Goal: Contribute content: Contribute content

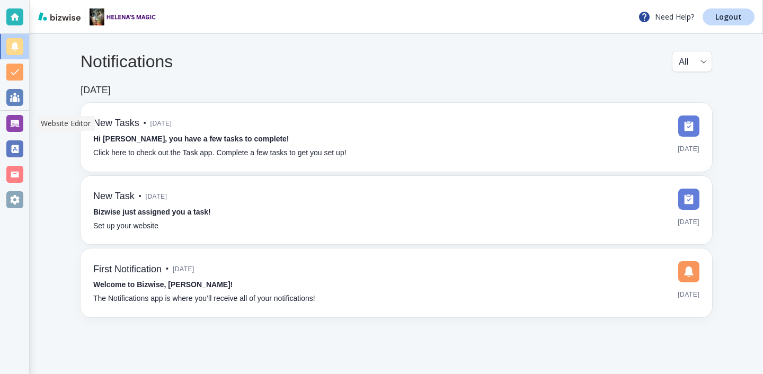
click at [24, 123] on div at bounding box center [14, 123] width 29 height 25
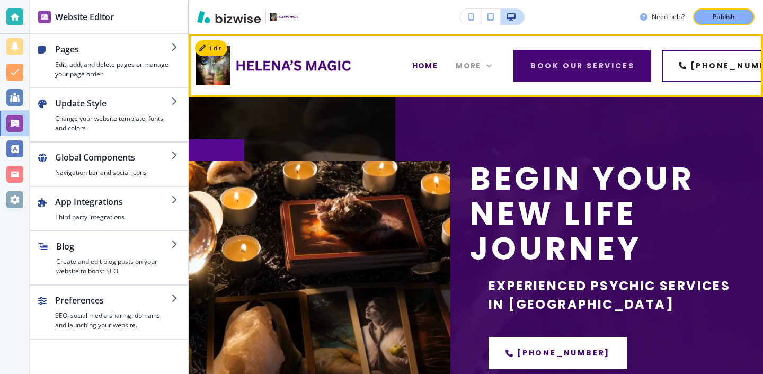
click at [484, 68] on icon at bounding box center [489, 65] width 11 height 11
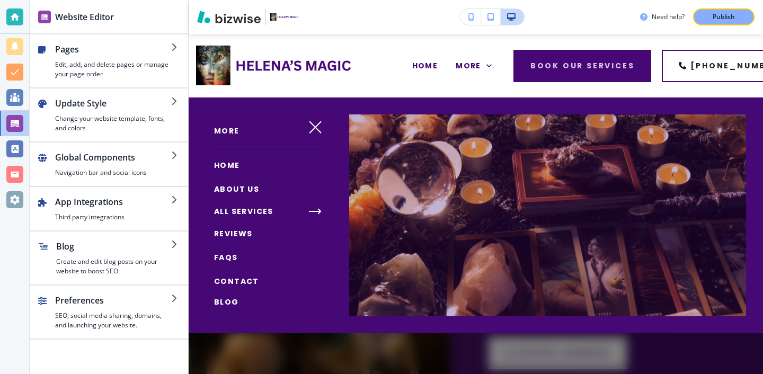
click at [233, 299] on span "Blog" at bounding box center [226, 302] width 25 height 11
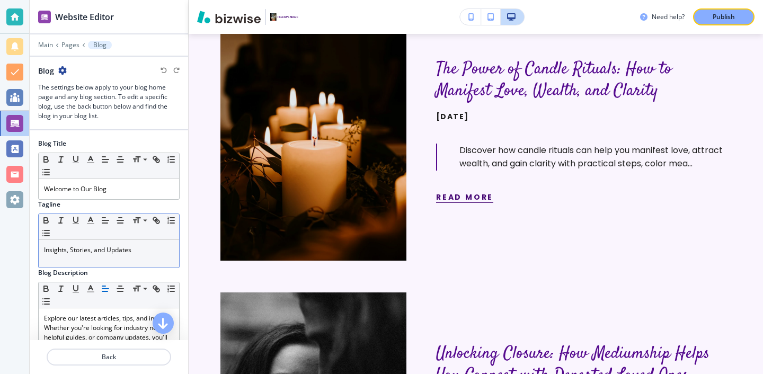
scroll to position [332, 0]
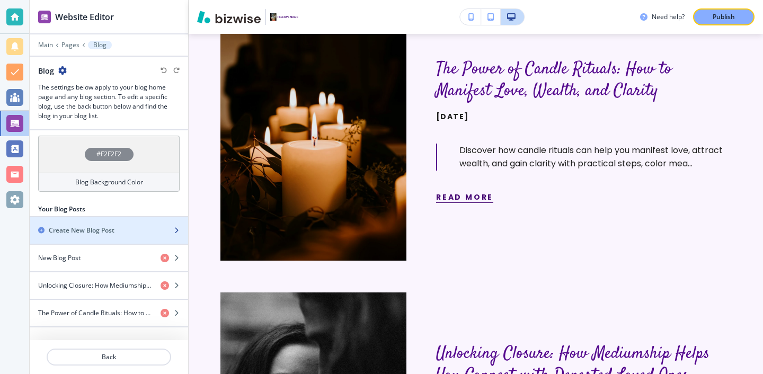
click at [113, 228] on h2 "Create New Blog Post" at bounding box center [82, 231] width 66 height 10
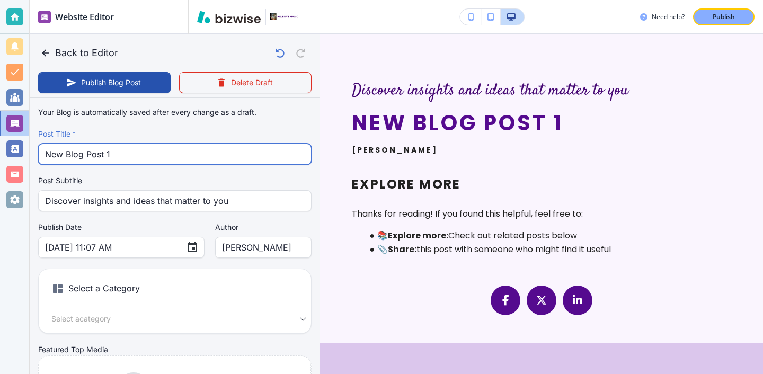
drag, startPoint x: 252, startPoint y: 160, endPoint x: 238, endPoint y: 136, distance: 28.4
click at [238, 136] on div "Post Title   * New Blog Post 1 Post Title   *" at bounding box center [174, 147] width 273 height 36
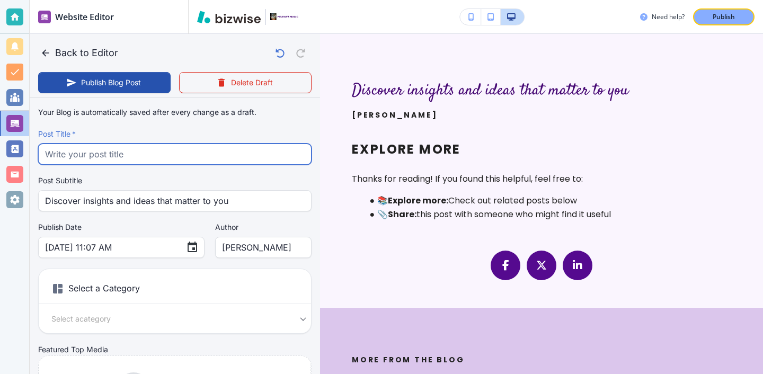
paste input "Why Moon Cleansing Is the Spiritual Reset You Didn’t Know You Needed"
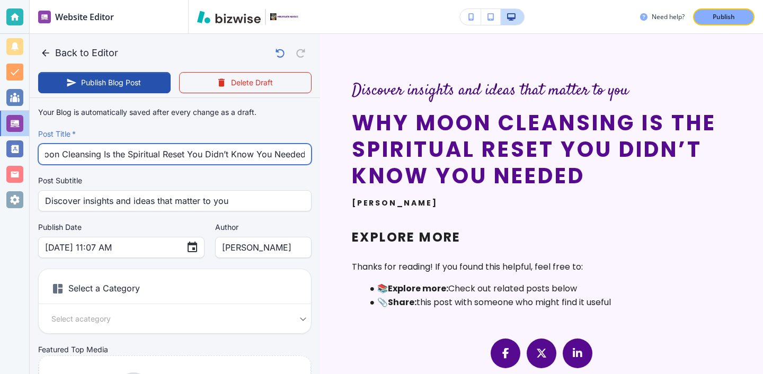
type input "Why Moon Cleansing Is the Spiritual Reset You Didn’t Know You Needed"
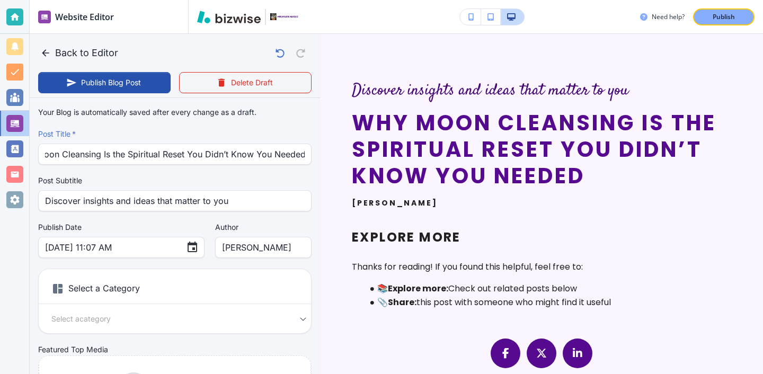
scroll to position [0, 0]
click at [277, 217] on div "Your Blog is automatically saved after every change as a draft. Post Title   * …" at bounding box center [174, 268] width 273 height 332
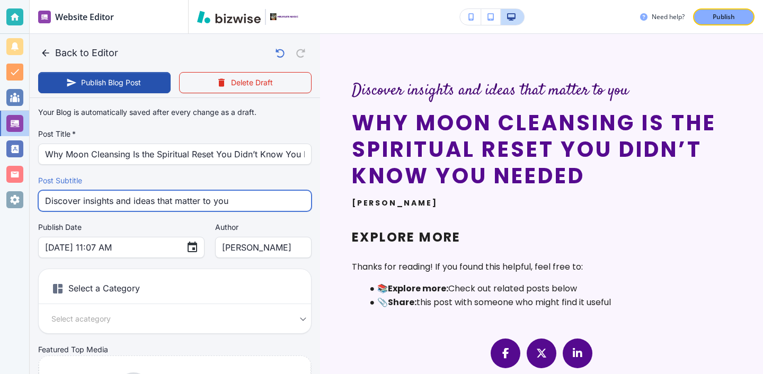
drag, startPoint x: 284, startPoint y: 204, endPoint x: 0, endPoint y: 146, distance: 290.4
click at [0, 146] on div "Website Editor Main Pages Blog Blog The settings below apply to your blog home …" at bounding box center [381, 187] width 763 height 374
type input "[DATE] 11:08 AM"
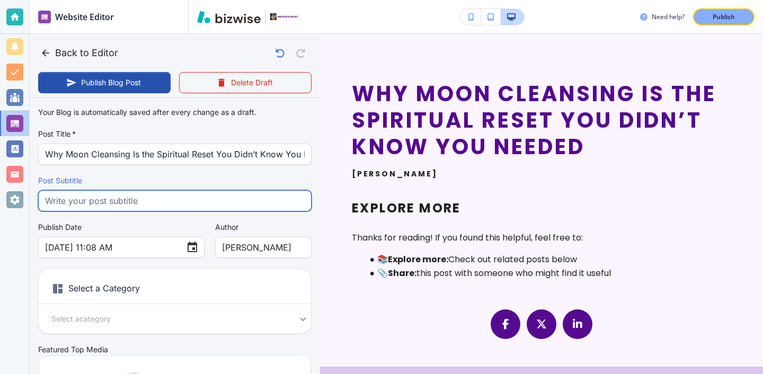
paste input "Discover how moon cleansing helps release negativity, restore balance, and refr…"
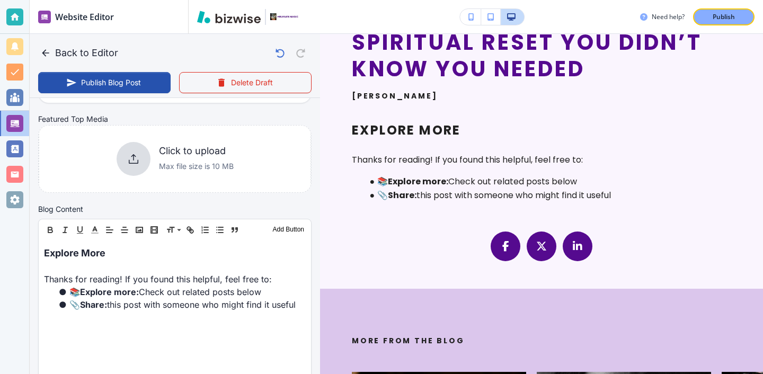
scroll to position [261, 0]
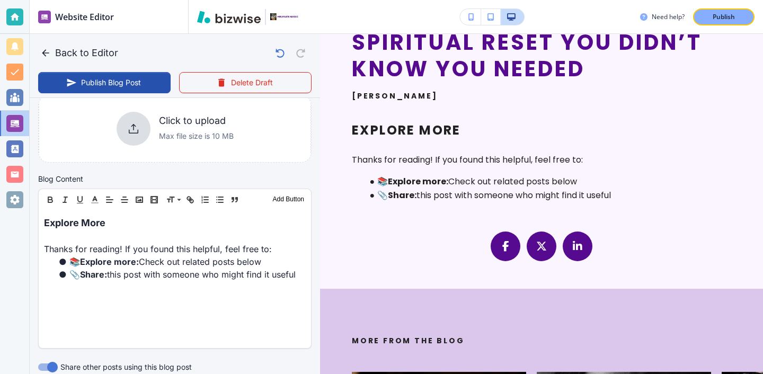
type input "Discover how moon cleansing helps release negativity, restore balance, and refr…"
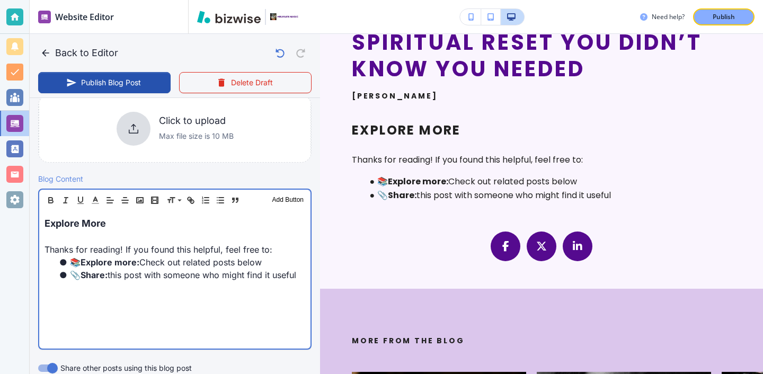
click at [168, 217] on p "Explore More" at bounding box center [174, 223] width 261 height 14
drag, startPoint x: 168, startPoint y: 217, endPoint x: 22, endPoint y: 217, distance: 145.7
click at [22, 217] on div "Website Editor Main Pages Blog Blog The settings below apply to your blog home …" at bounding box center [381, 187] width 763 height 374
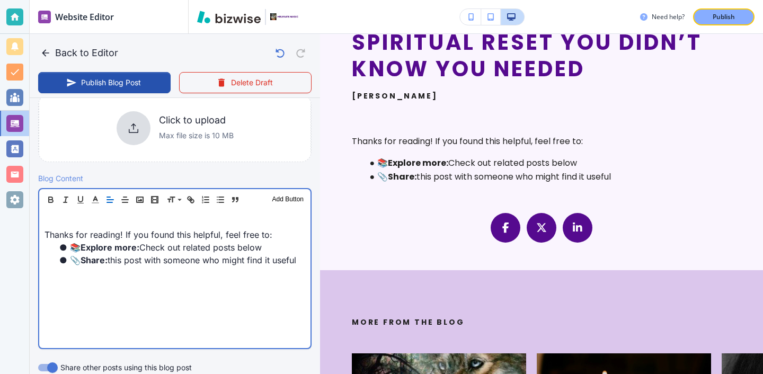
scroll to position [261, 0]
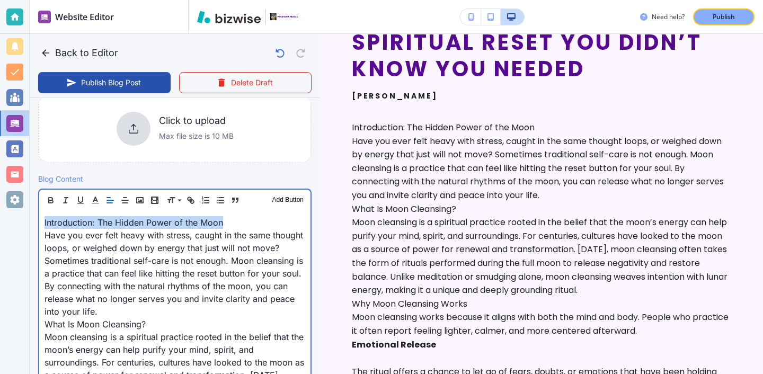
drag, startPoint x: 234, startPoint y: 228, endPoint x: 42, endPoint y: 224, distance: 191.8
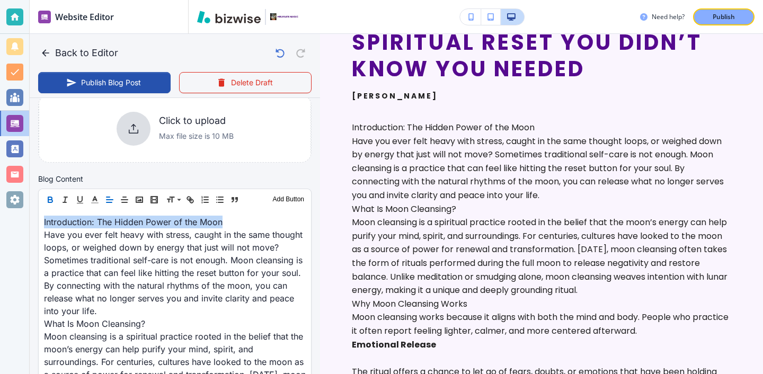
click at [51, 201] on icon "button" at bounding box center [51, 200] width 10 height 10
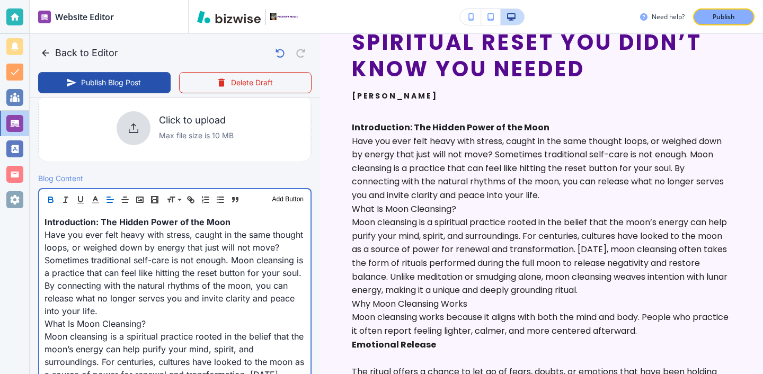
scroll to position [267, 0]
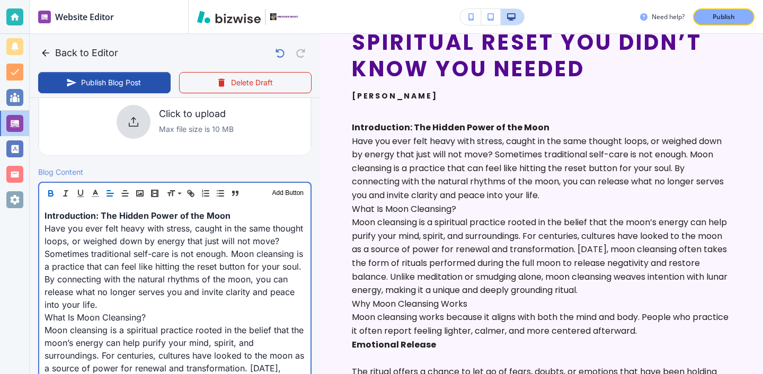
click at [145, 305] on p "Have you ever felt heavy with stress, caught in the same thought loops, or weig…" at bounding box center [174, 266] width 261 height 89
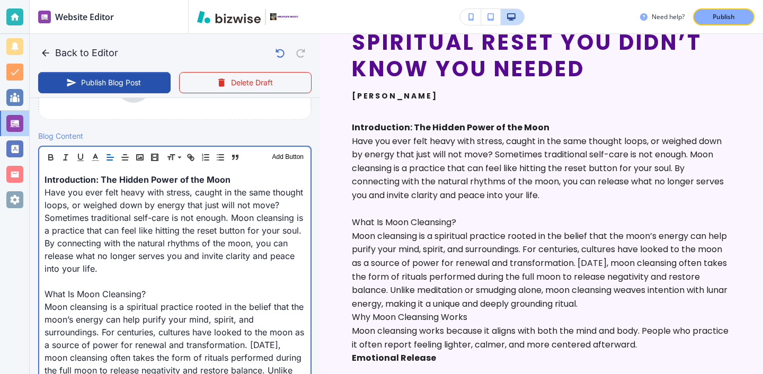
scroll to position [318, 0]
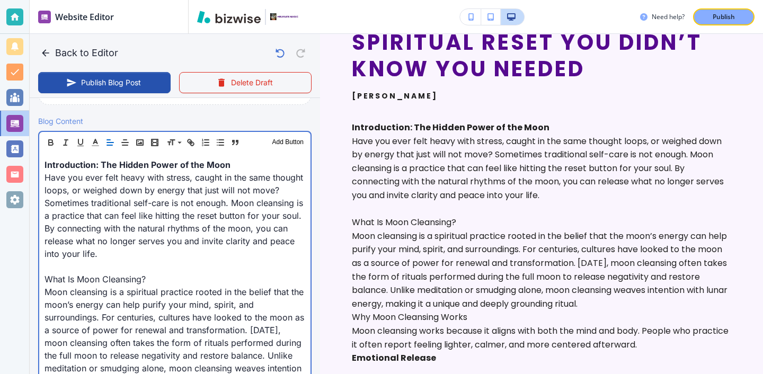
click at [155, 273] on p "What Is Moon Cleansing?" at bounding box center [174, 279] width 261 height 13
drag, startPoint x: 155, startPoint y: 281, endPoint x: 0, endPoint y: 272, distance: 155.5
click at [0, 272] on div "Website Editor Main Pages Blog Blog The settings below apply to your blog home …" at bounding box center [381, 187] width 763 height 374
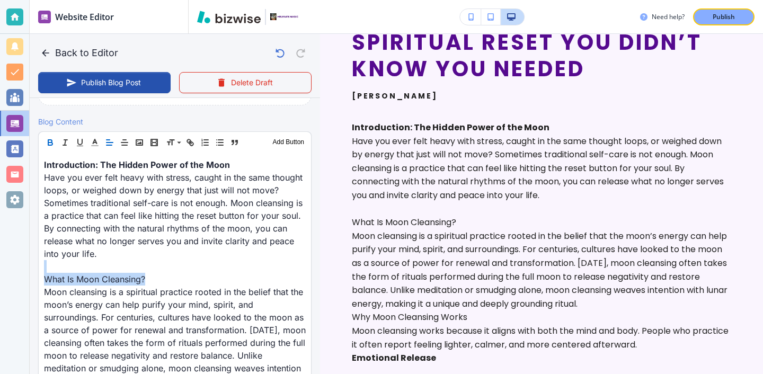
click at [47, 147] on button "button" at bounding box center [50, 142] width 15 height 13
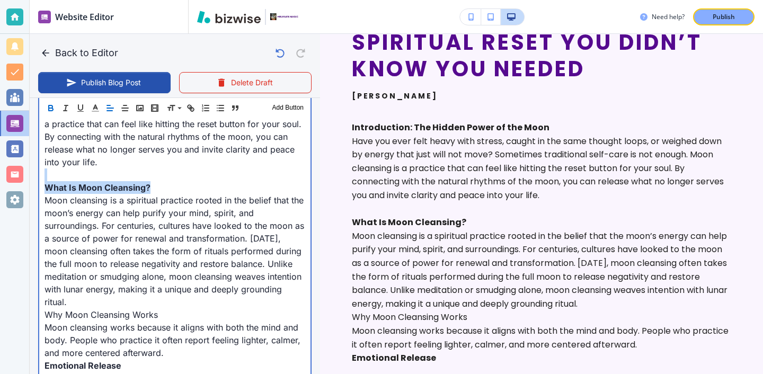
scroll to position [466, 0]
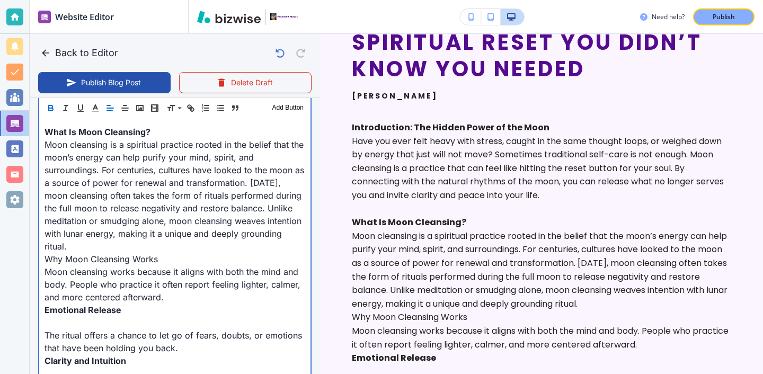
click at [137, 244] on p "Moon cleansing is a spiritual practice rooted in the belief that the moon’s ene…" at bounding box center [174, 195] width 261 height 114
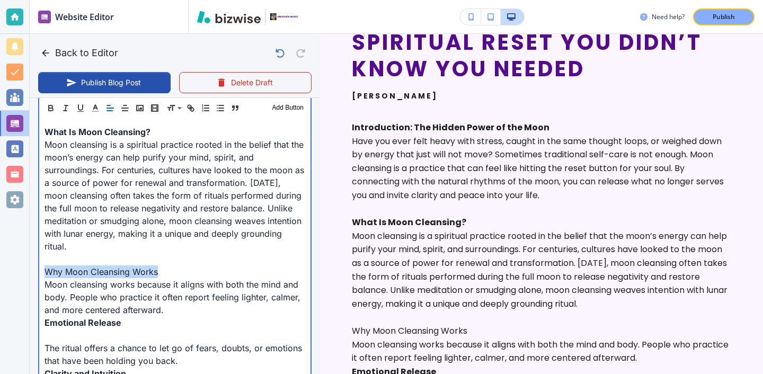
drag, startPoint x: 168, startPoint y: 274, endPoint x: 35, endPoint y: 272, distance: 132.4
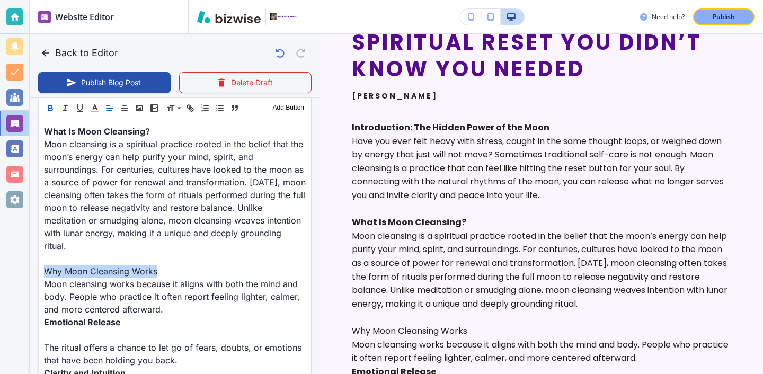
click at [55, 113] on button "button" at bounding box center [50, 108] width 15 height 13
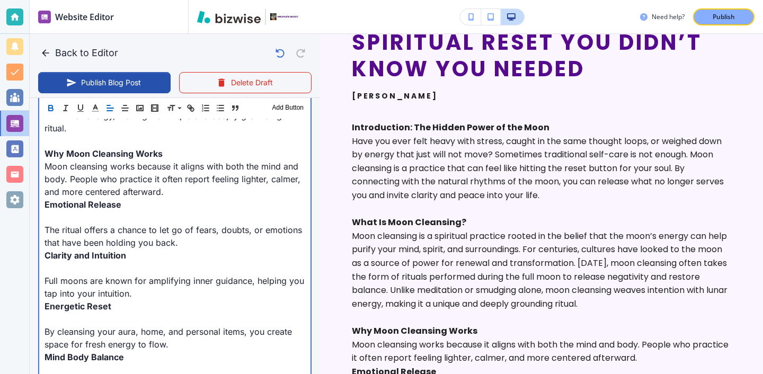
scroll to position [613, 0]
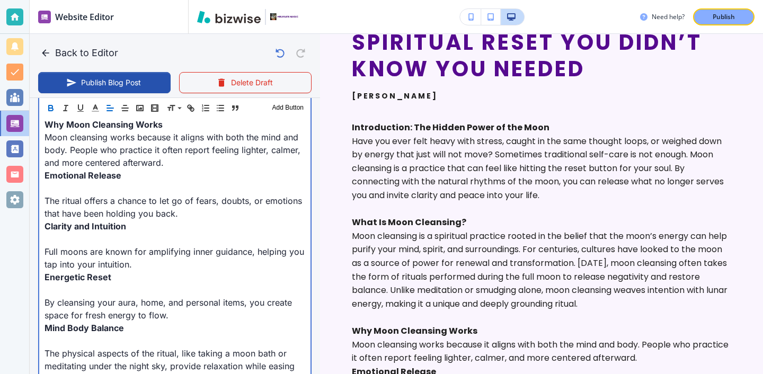
click at [109, 183] on p at bounding box center [174, 188] width 261 height 13
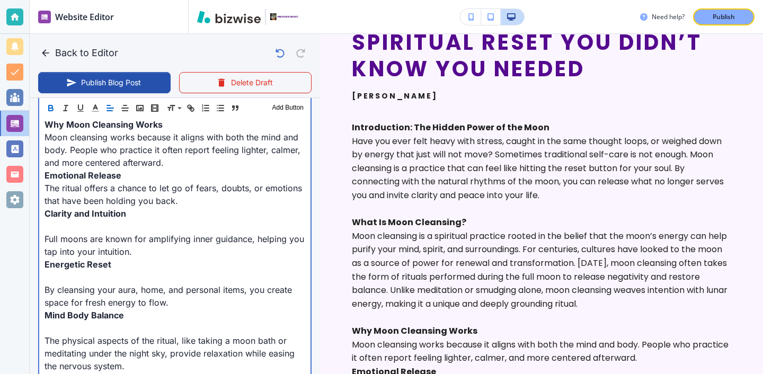
click at [172, 145] on p "Moon cleansing works because it aligns with both the mind and body. People who …" at bounding box center [174, 150] width 261 height 38
click at [172, 169] on p "Emotional Release" at bounding box center [174, 175] width 261 height 13
click at [189, 171] on p "Emotional Release" at bounding box center [174, 175] width 261 height 13
click at [189, 169] on p "Emotional Release" at bounding box center [174, 175] width 261 height 13
click at [184, 163] on p "Moon cleansing works because it aligns with both the mind and body. People who …" at bounding box center [174, 150] width 261 height 38
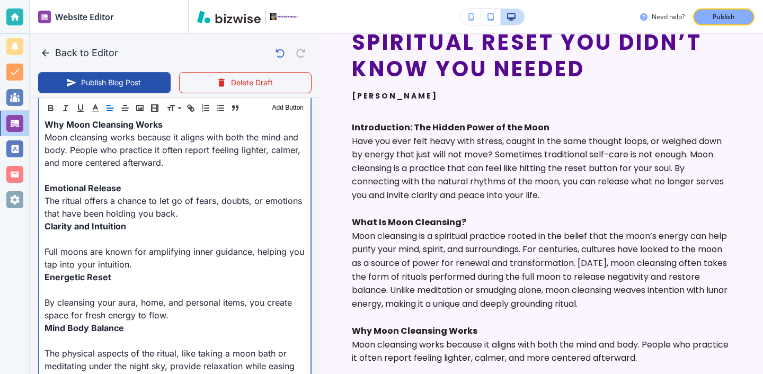
click at [198, 214] on p "The ritual offers a chance to let go of fears, doubts, or emotions that have be…" at bounding box center [174, 206] width 261 height 25
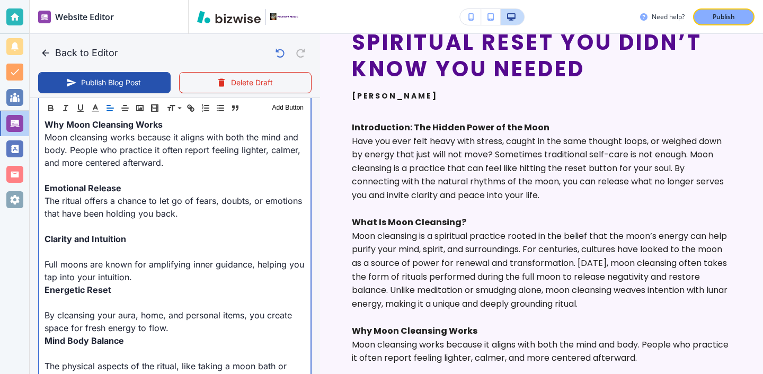
click at [147, 259] on p "Full moons are known for amplifying inner guidance, helping you tap into your i…" at bounding box center [174, 270] width 261 height 25
click at [146, 256] on p at bounding box center [174, 251] width 261 height 13
type input "[DATE] 11:09 AM"
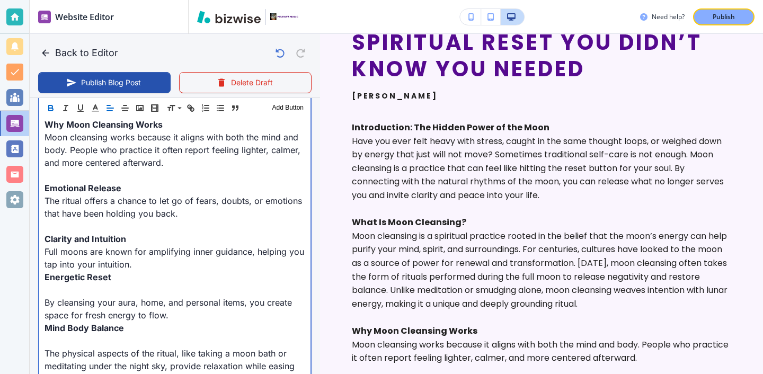
click at [148, 264] on p "Full moons are known for amplifying inner guidance, helping you tap into your i…" at bounding box center [174, 257] width 261 height 25
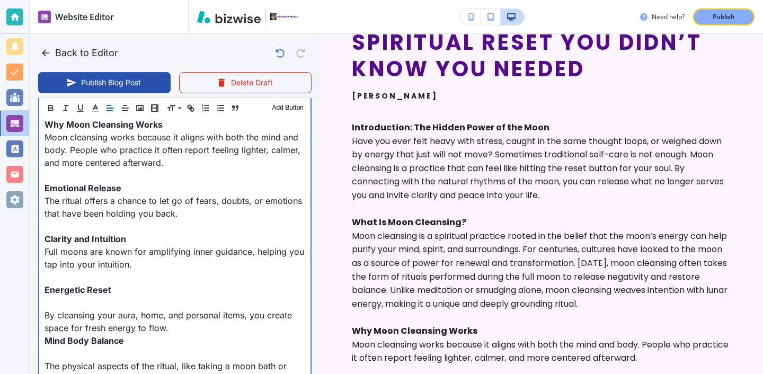
click at [97, 314] on p "By cleansing your aura, home, and personal items, you create space for fresh en…" at bounding box center [174, 321] width 261 height 25
click at [94, 292] on strong "Energetic Reset" at bounding box center [77, 289] width 67 height 11
click at [94, 306] on p at bounding box center [174, 302] width 261 height 13
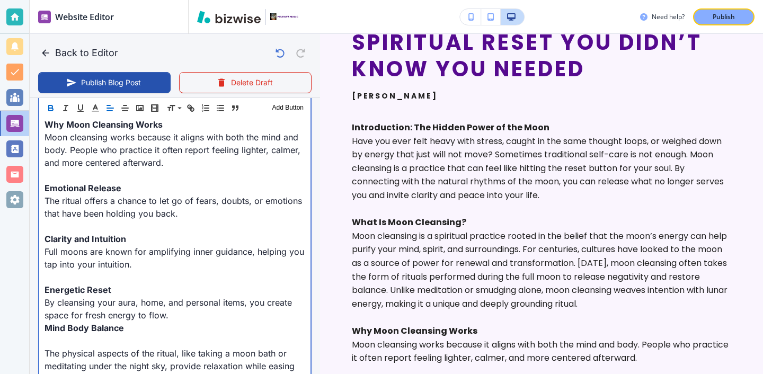
click at [172, 328] on p "Mind Body Balance" at bounding box center [174, 327] width 261 height 13
click at [173, 317] on p "By cleansing your aura, home, and personal items, you create space for fresh en…" at bounding box center [174, 308] width 261 height 25
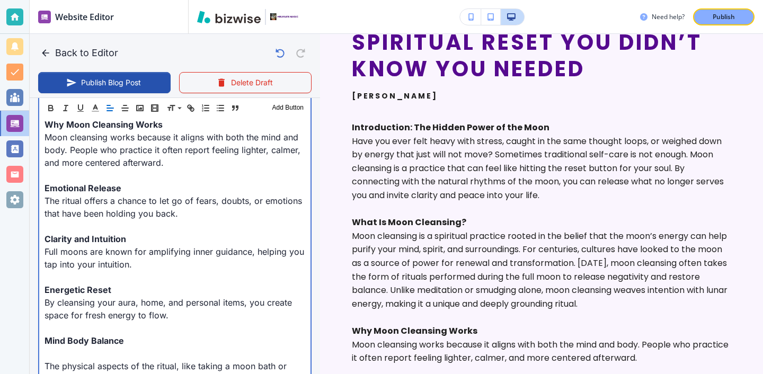
click at [132, 354] on p at bounding box center [174, 353] width 261 height 13
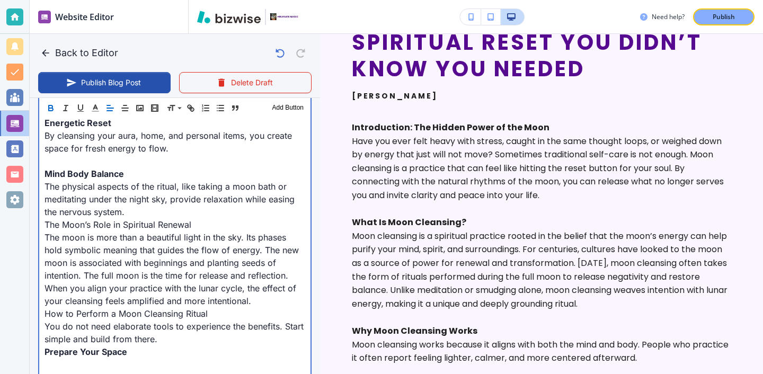
scroll to position [784, 0]
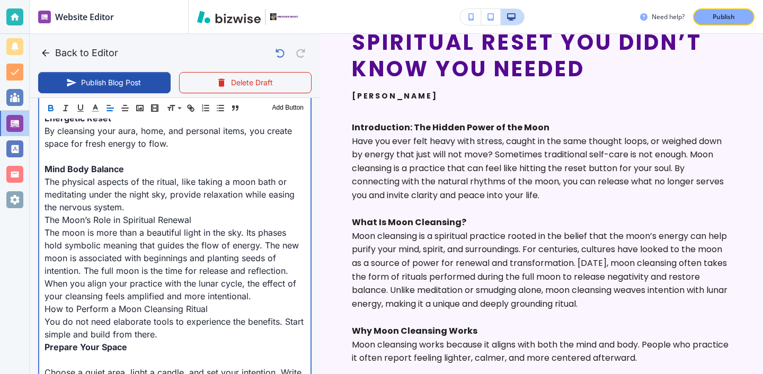
click at [147, 220] on p "The Moon’s Role in Spiritual Renewal" at bounding box center [174, 219] width 261 height 13
click at [147, 212] on p "The physical aspects of the ritual, like taking a moon bath or meditating under…" at bounding box center [174, 194] width 261 height 38
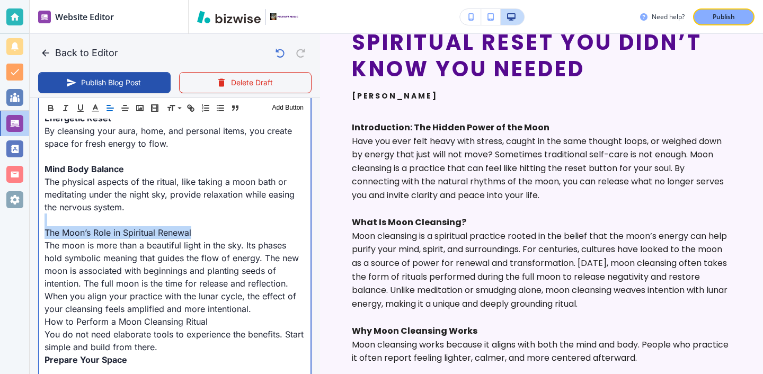
drag, startPoint x: 199, startPoint y: 225, endPoint x: 208, endPoint y: 236, distance: 14.7
click at [208, 236] on div "Introduction: The Hidden Power of the Moon Have you ever felt heavy with stress…" at bounding box center [174, 372] width 271 height 1371
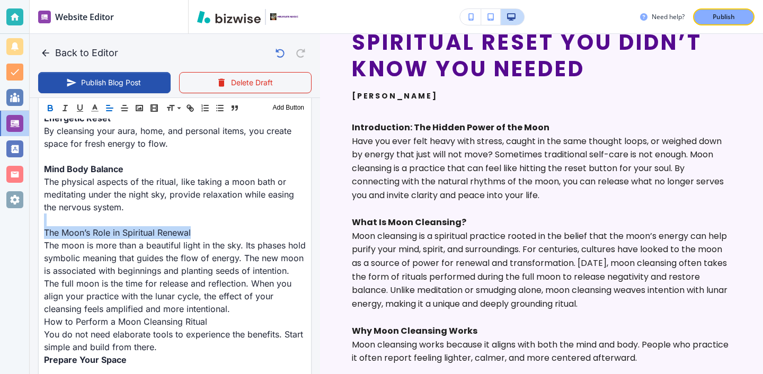
click at [57, 111] on button "button" at bounding box center [50, 108] width 15 height 13
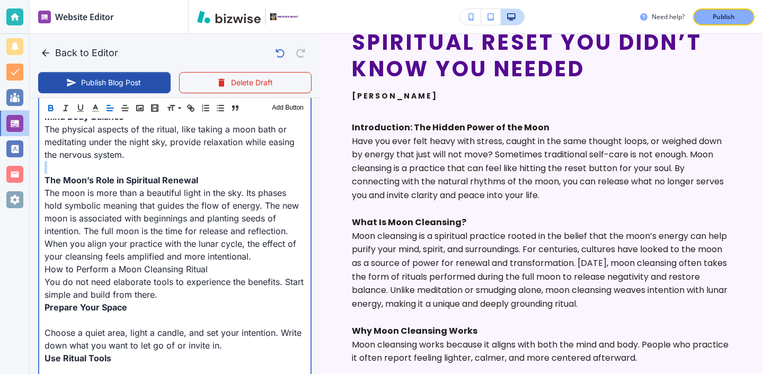
scroll to position [865, 0]
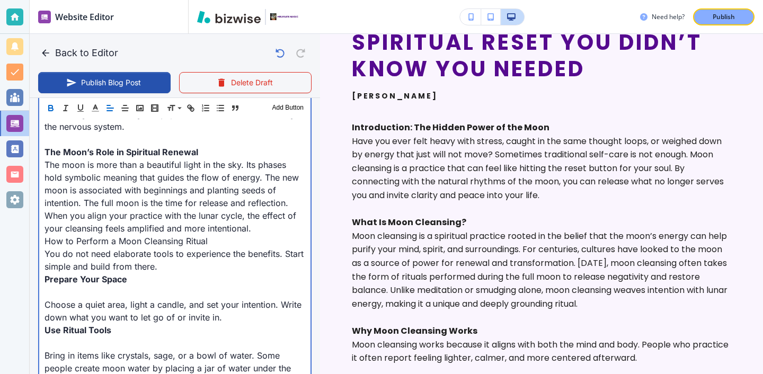
click at [252, 226] on p "The moon is more than a beautiful light in the sky. Its phases hold symbolic me…" at bounding box center [174, 196] width 261 height 76
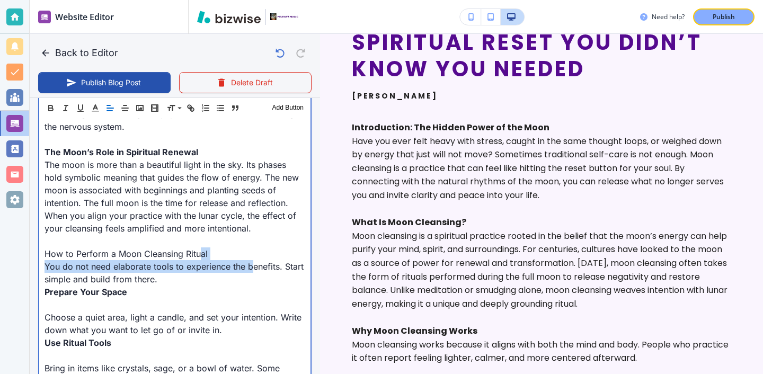
drag, startPoint x: 254, startPoint y: 261, endPoint x: 198, endPoint y: 259, distance: 56.2
click at [198, 260] on div "Introduction: The Hidden Power of the Moon Have you ever felt heavy with stress…" at bounding box center [174, 297] width 271 height 1383
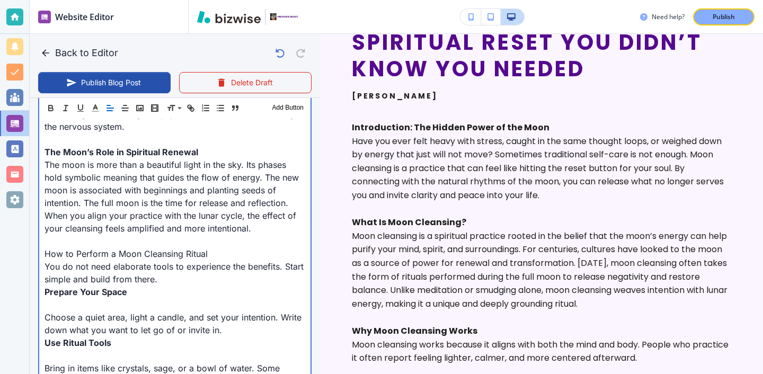
click at [206, 254] on p "How to Perform a Moon Cleansing Ritual" at bounding box center [174, 253] width 261 height 13
drag, startPoint x: 227, startPoint y: 261, endPoint x: 162, endPoint y: 261, distance: 65.1
click at [162, 261] on p "You do not need elaborate tools to experience the benefits. Start simple and bu…" at bounding box center [174, 272] width 261 height 25
click at [191, 254] on p "How to Perform a Moon Cleansing Ritual" at bounding box center [174, 253] width 261 height 13
drag, startPoint x: 214, startPoint y: 255, endPoint x: 8, endPoint y: 255, distance: 206.0
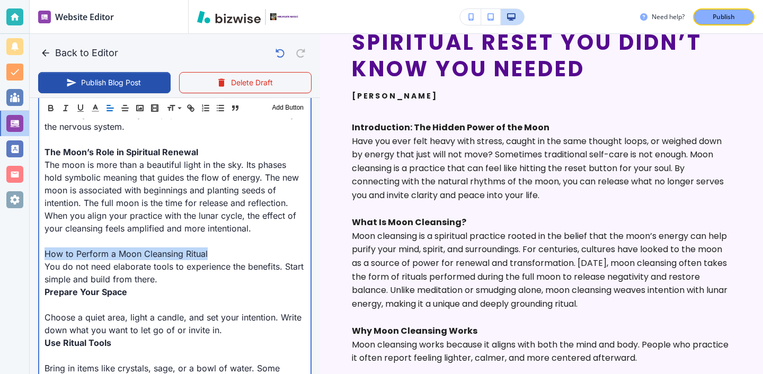
click at [8, 255] on div "Website Editor Main Pages Blog Blog The settings below apply to your blog home …" at bounding box center [381, 187] width 763 height 374
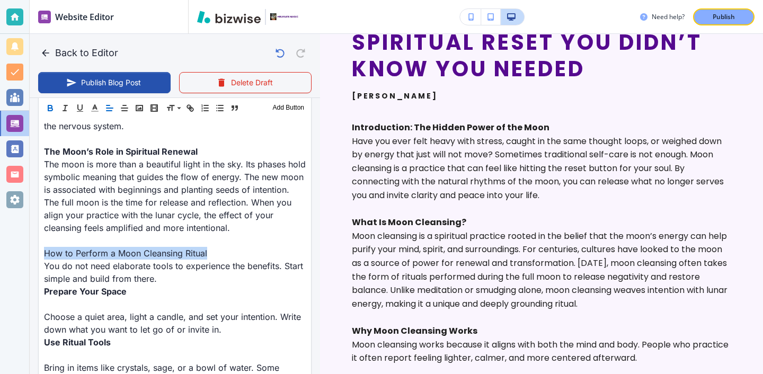
click at [56, 106] on button "button" at bounding box center [50, 108] width 15 height 13
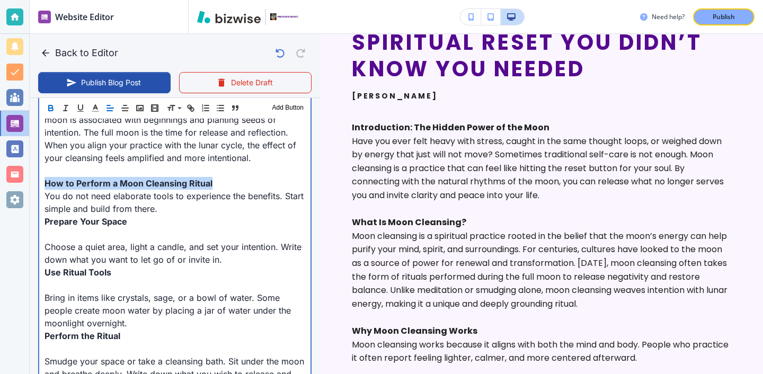
scroll to position [958, 0]
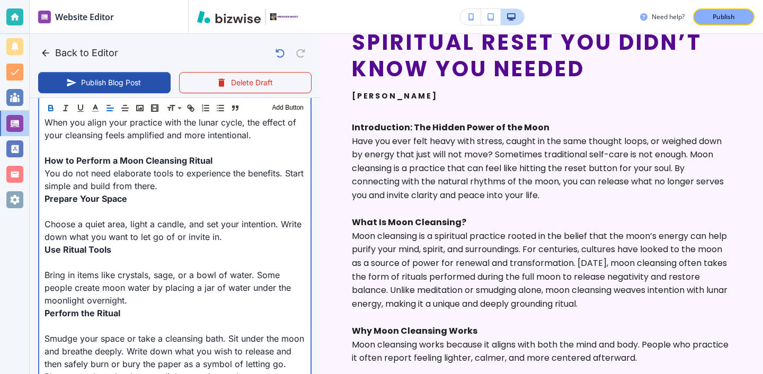
click at [183, 173] on p "You do not need elaborate tools to experience the benefits. Start simple and bu…" at bounding box center [174, 179] width 261 height 25
click at [183, 182] on p "You do not need elaborate tools to experience the benefits. Start simple and bu…" at bounding box center [174, 179] width 261 height 25
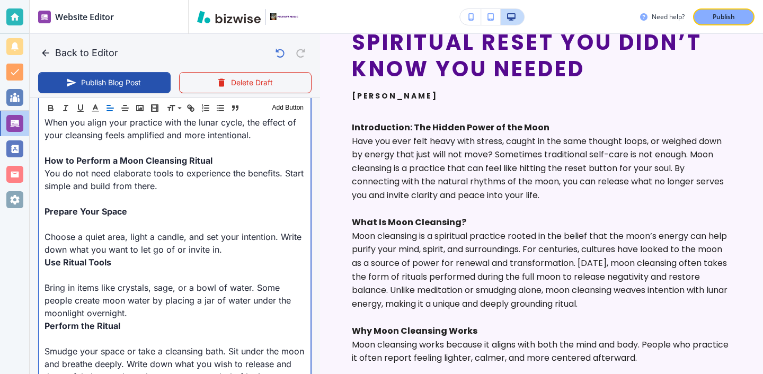
click at [92, 228] on p at bounding box center [174, 224] width 261 height 13
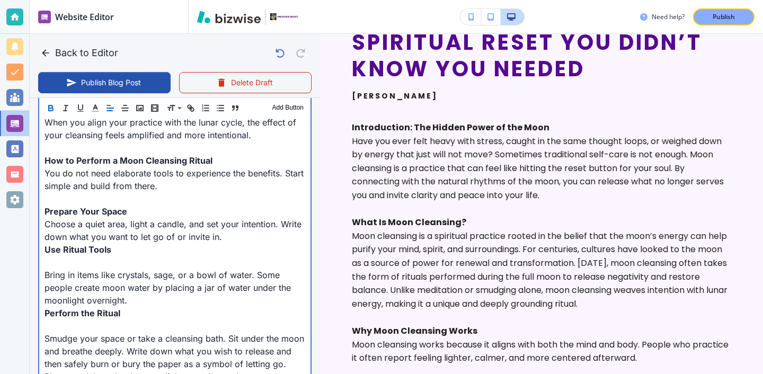
click at [228, 235] on p "Choose a quiet area, light a candle, and set your intention. Write down what yo…" at bounding box center [174, 230] width 261 height 25
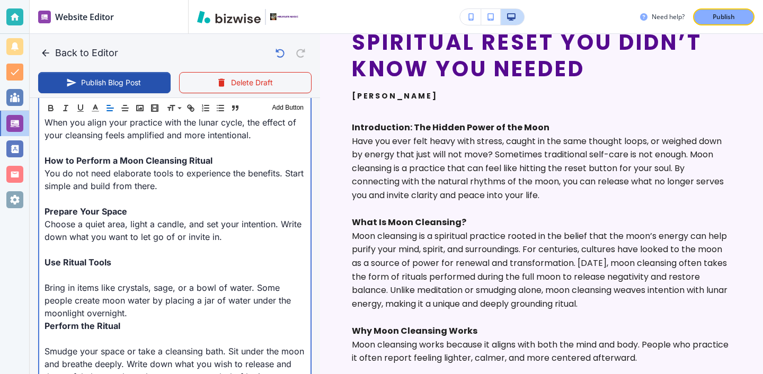
click at [187, 278] on p at bounding box center [174, 275] width 261 height 13
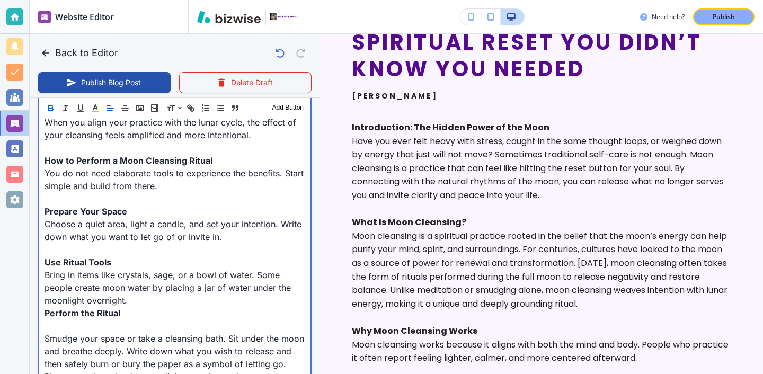
click at [193, 302] on p "Bring in items like crystals, sage, or a bowl of water. Some people create moon…" at bounding box center [174, 288] width 261 height 38
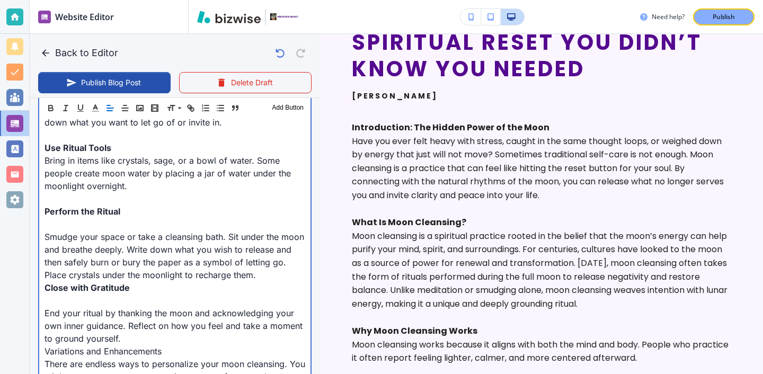
scroll to position [1082, 0]
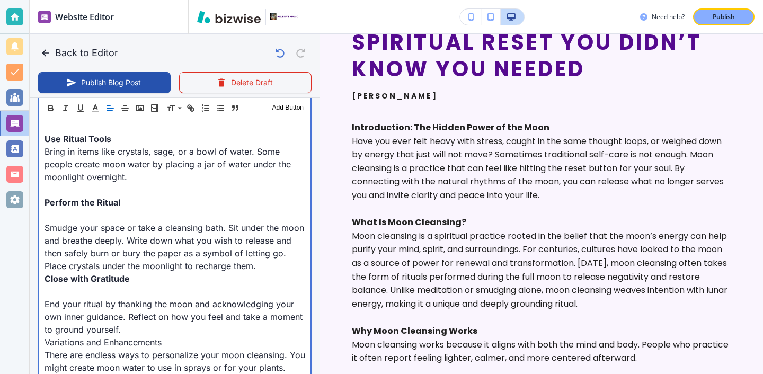
click at [105, 222] on p "Smudge your space or take a cleansing bath. Sit under the moon and breathe deep…" at bounding box center [174, 246] width 261 height 51
click at [105, 213] on p at bounding box center [174, 215] width 261 height 13
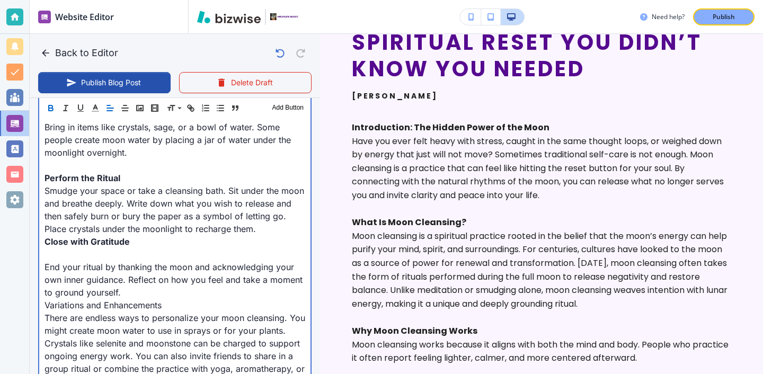
scroll to position [1120, 0]
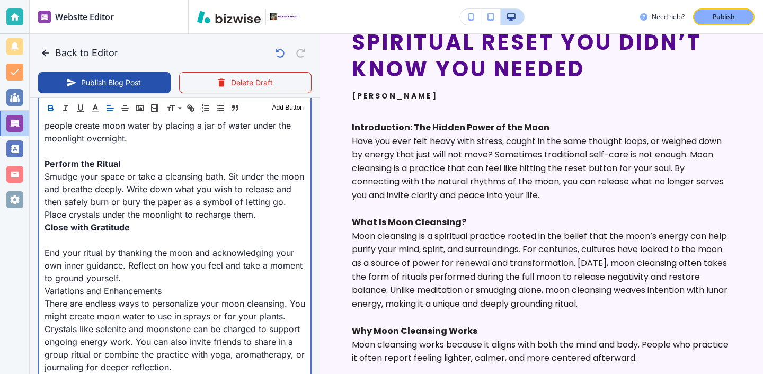
click at [257, 217] on p "Smudge your space or take a cleansing bath. Sit under the moon and breathe deep…" at bounding box center [174, 195] width 261 height 51
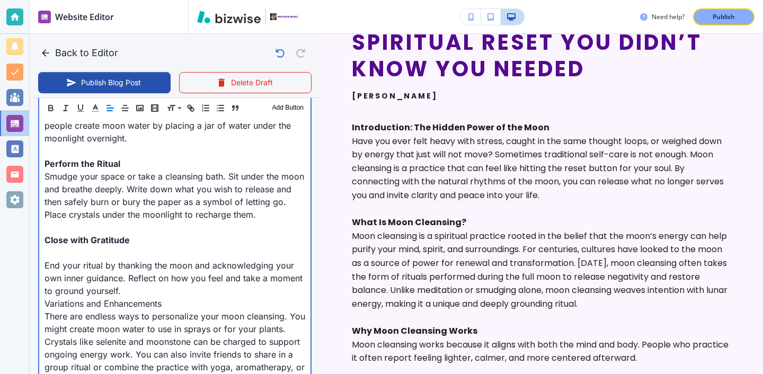
click at [183, 259] on p "End your ritual by thanking the moon and acknowledging your own inner guidance.…" at bounding box center [174, 278] width 261 height 38
click at [144, 255] on p at bounding box center [174, 252] width 261 height 13
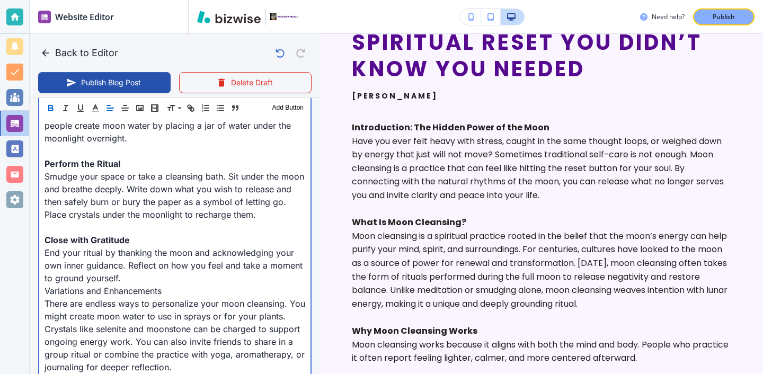
click at [159, 276] on p "End your ritual by thanking the moon and acknowledging your own inner guidance.…" at bounding box center [174, 265] width 261 height 38
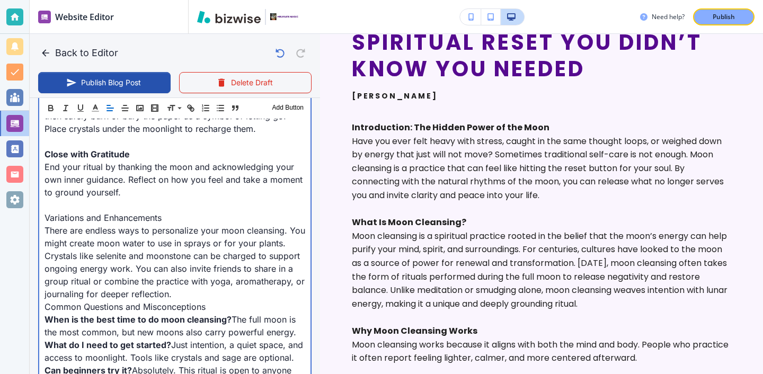
scroll to position [1245, 0]
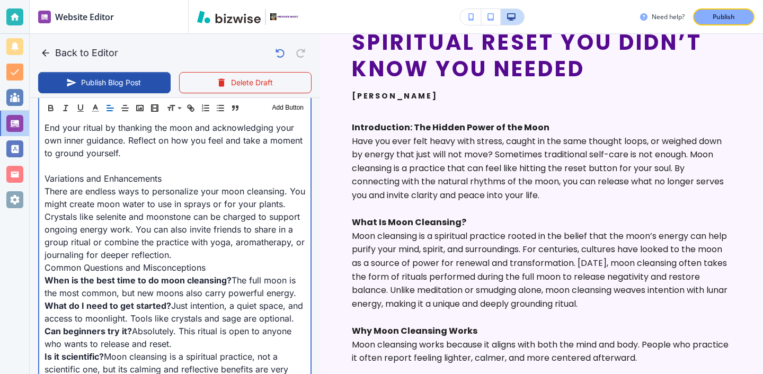
click at [169, 190] on p "There are endless ways to personalize your moon cleansing. You might create moo…" at bounding box center [174, 223] width 261 height 76
drag, startPoint x: 174, startPoint y: 178, endPoint x: 0, endPoint y: 179, distance: 174.3
click at [0, 178] on div "Website Editor Main Pages Blog Blog The settings below apply to your blog home …" at bounding box center [381, 187] width 763 height 374
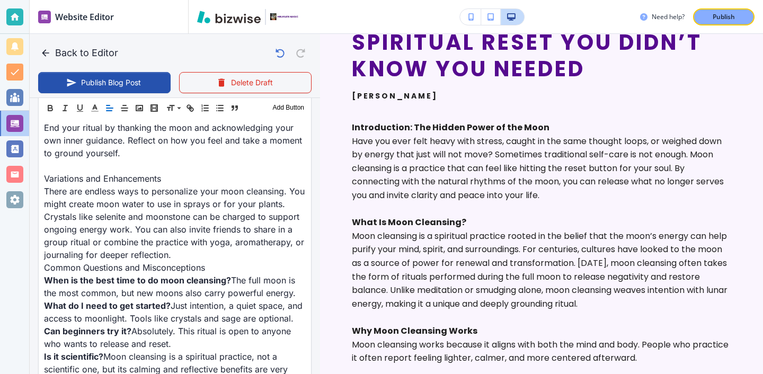
click at [42, 108] on div "Header 1 Header 2 Header 3 Body Text Add Button" at bounding box center [175, 107] width 272 height 21
click at [52, 108] on icon "button" at bounding box center [50, 109] width 4 height 3
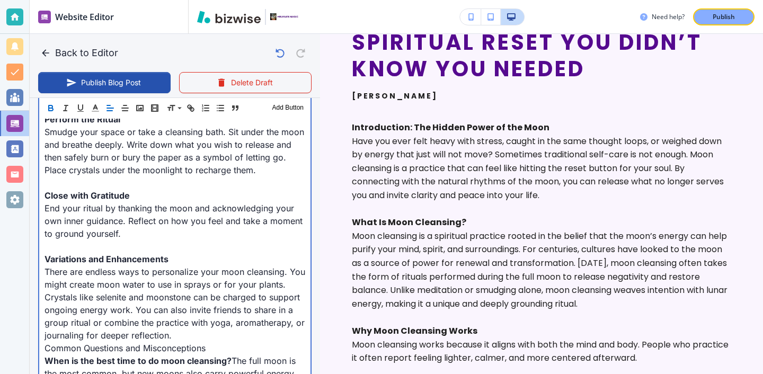
scroll to position [1225, 0]
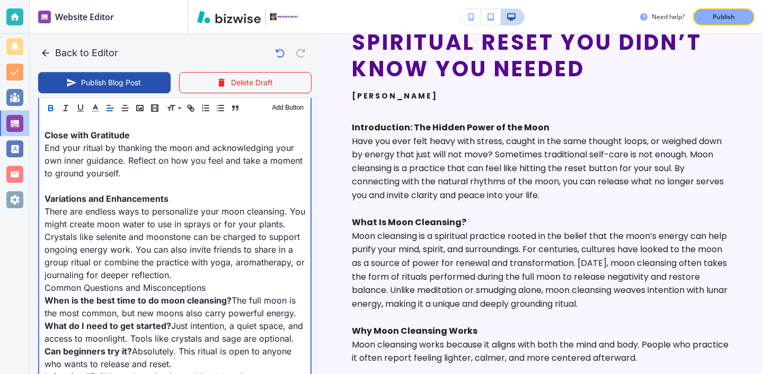
click at [201, 276] on p "There are endless ways to personalize your moon cleansing. You might create moo…" at bounding box center [174, 243] width 261 height 76
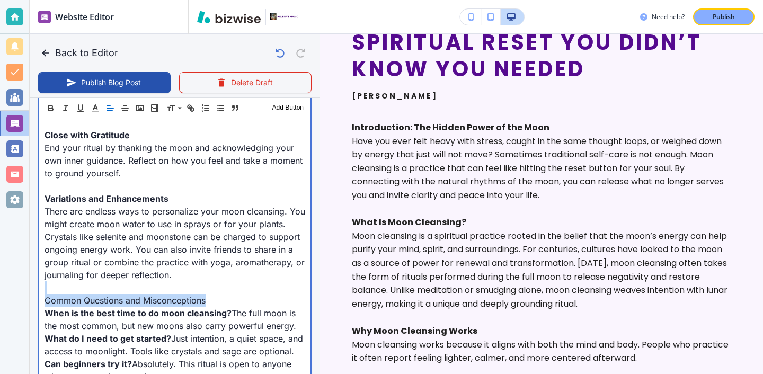
drag, startPoint x: 221, startPoint y: 302, endPoint x: 29, endPoint y: 291, distance: 192.6
click at [29, 290] on div "Website Editor Main Pages Blog Blog The settings below apply to your blog home …" at bounding box center [381, 187] width 763 height 374
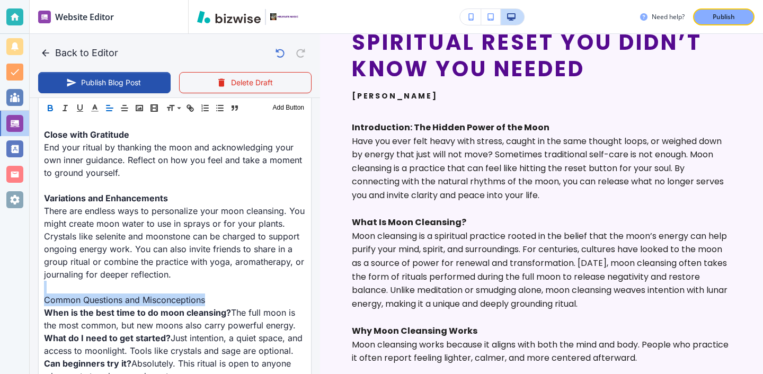
click at [50, 103] on icon "button" at bounding box center [51, 108] width 10 height 10
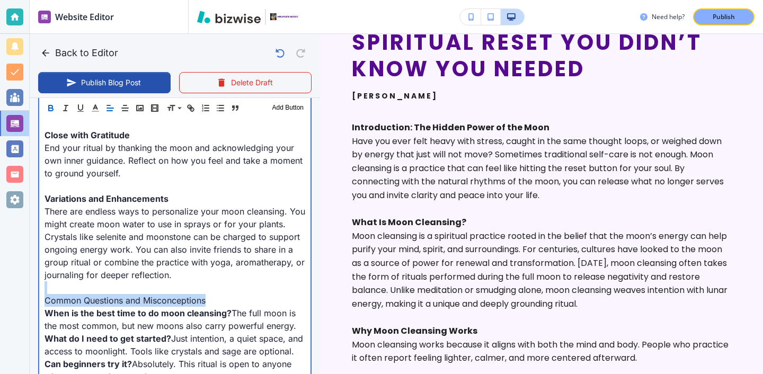
type input "[DATE] 11:10 AM"
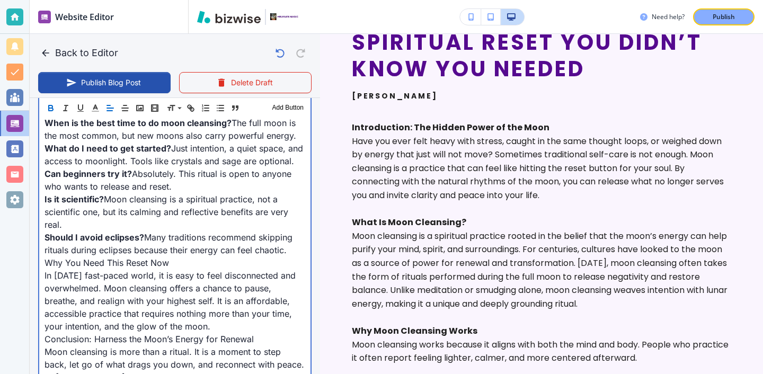
scroll to position [1372, 0]
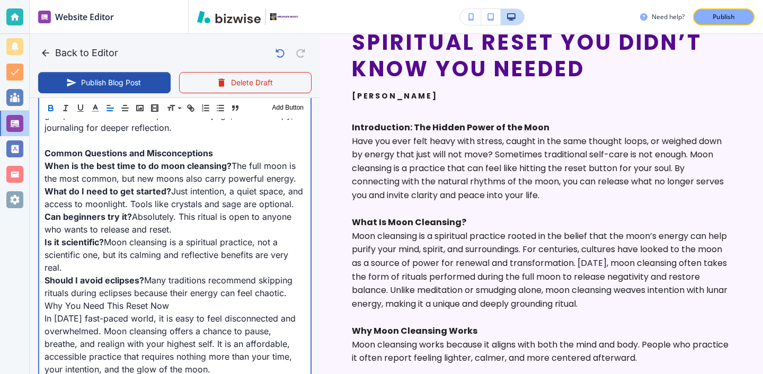
click at [178, 264] on p "Is it scientific? Moon cleansing is a spiritual practice, not a scientific one,…" at bounding box center [174, 255] width 261 height 38
click at [303, 178] on p "When is the best time to do moon cleansing? The full moon is the most common, b…" at bounding box center [174, 171] width 261 height 25
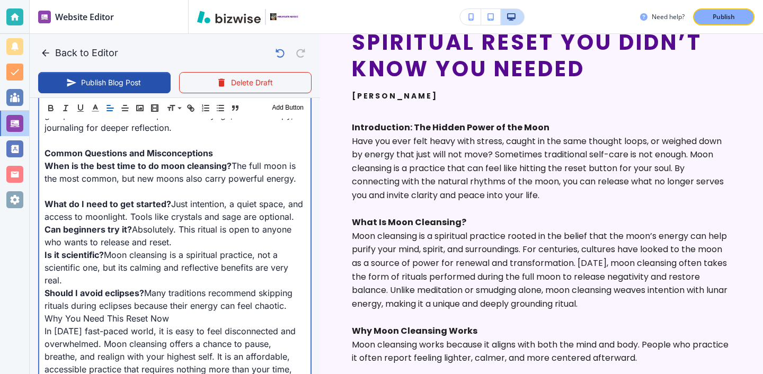
click at [298, 214] on p "What do I need to get started? Just intention, a quiet space, and access to moo…" at bounding box center [174, 210] width 261 height 25
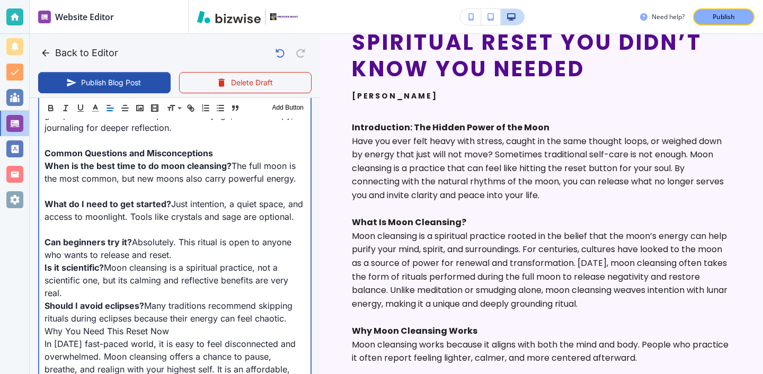
click at [223, 249] on p "Can beginners try it? Absolutely. This ritual is open to anyone who wants to re…" at bounding box center [174, 248] width 261 height 25
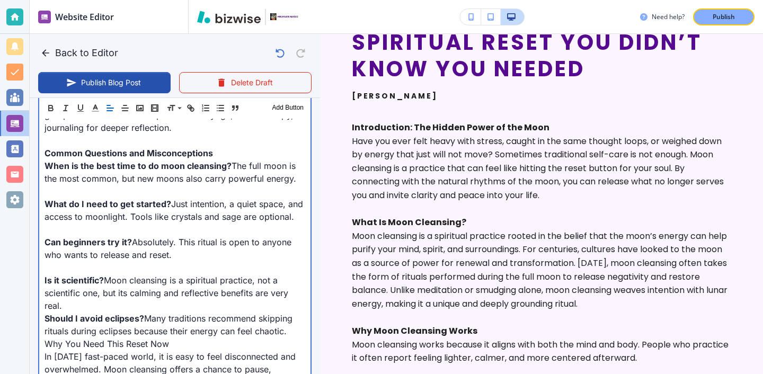
click at [171, 306] on p "Is it scientific? Moon cleansing is a spiritual practice, not a scientific one,…" at bounding box center [174, 293] width 261 height 38
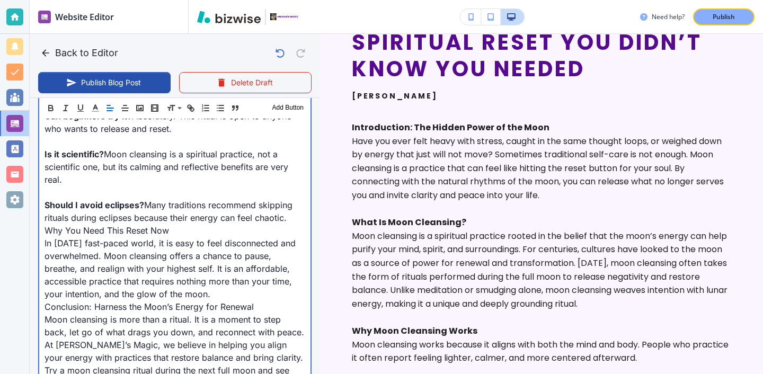
scroll to position [1575, 0]
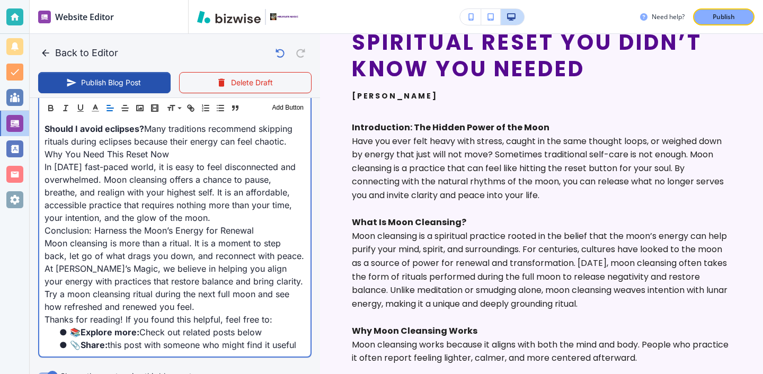
click at [302, 147] on p "Should I avoid eclipses? Many traditions recommend skipping rituals during ecli…" at bounding box center [174, 134] width 261 height 25
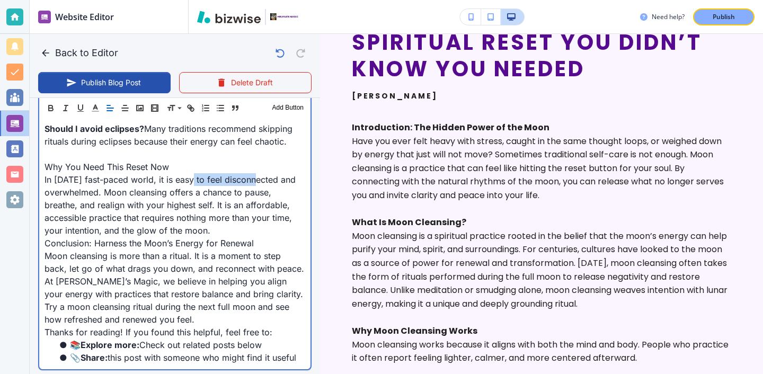
drag, startPoint x: 252, startPoint y: 174, endPoint x: 187, endPoint y: 174, distance: 64.1
click at [188, 174] on p "In [DATE] fast-paced world, it is easy to feel disconnected and overwhelmed. Mo…" at bounding box center [174, 205] width 261 height 64
click at [179, 158] on p at bounding box center [174, 154] width 261 height 13
drag, startPoint x: 180, startPoint y: 166, endPoint x: 38, endPoint y: 173, distance: 142.1
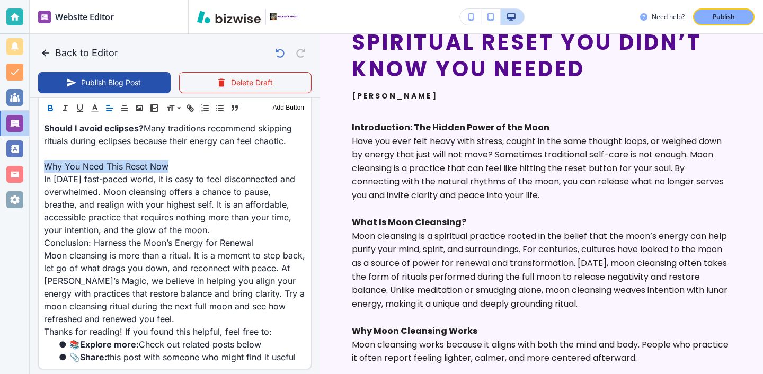
click at [55, 104] on button "button" at bounding box center [50, 108] width 15 height 13
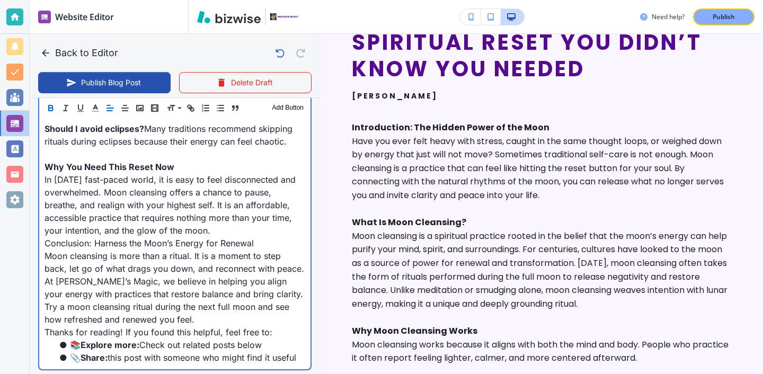
click at [239, 213] on p "In [DATE] fast-paced world, it is easy to feel disconnected and overwhelmed. Mo…" at bounding box center [174, 205] width 261 height 64
click at [238, 232] on p "In [DATE] fast-paced world, it is easy to feel disconnected and overwhelmed. Mo…" at bounding box center [174, 205] width 261 height 64
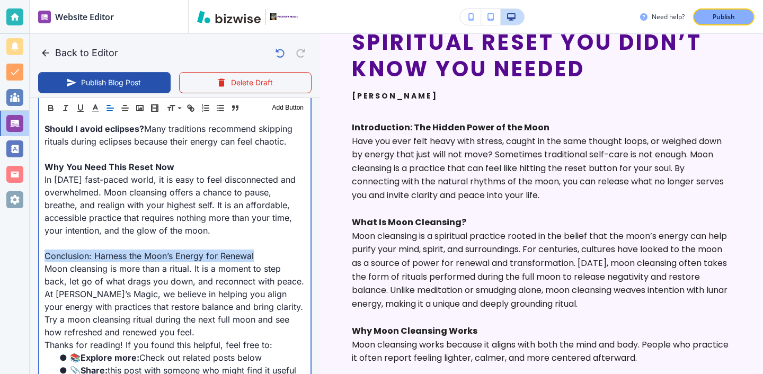
drag, startPoint x: 271, startPoint y: 255, endPoint x: 24, endPoint y: 249, distance: 246.3
click at [24, 249] on div "Website Editor Main Pages Blog Blog The settings below apply to your blog home …" at bounding box center [381, 187] width 763 height 374
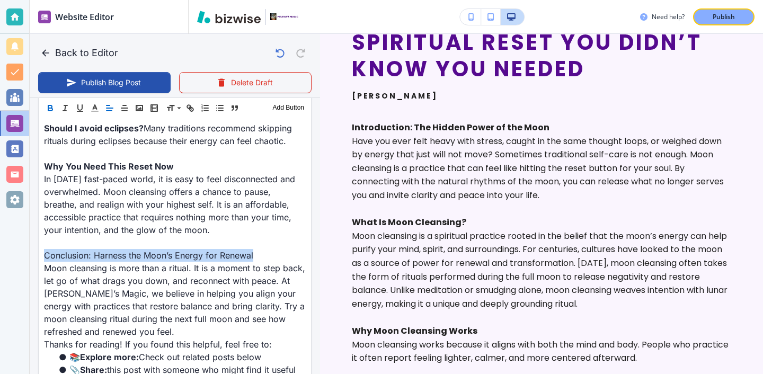
click at [49, 108] on icon "button" at bounding box center [50, 109] width 4 height 3
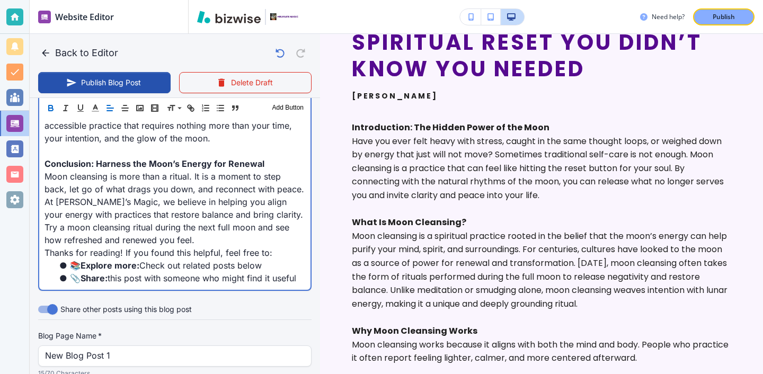
scroll to position [1687, 0]
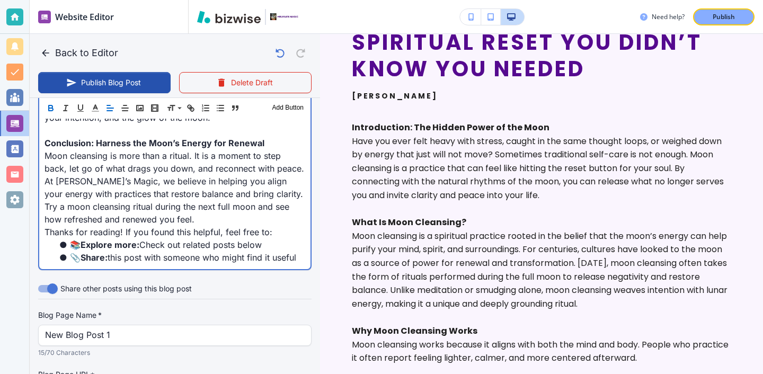
click at [142, 218] on p "Moon cleansing is more than a ritual. It is a moment to step back, let go of wh…" at bounding box center [174, 187] width 261 height 76
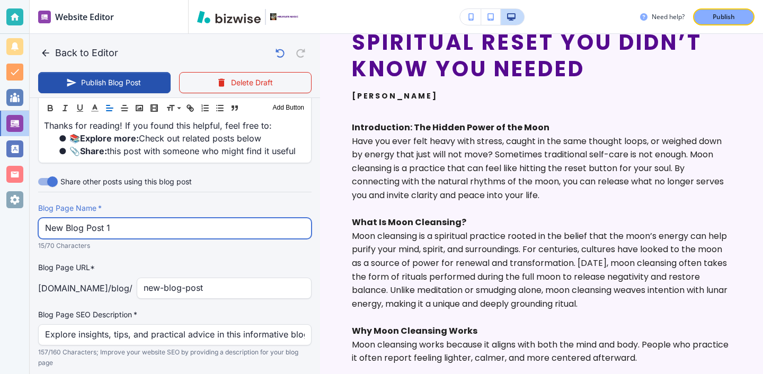
scroll to position [1806, 0]
drag, startPoint x: 187, startPoint y: 233, endPoint x: 133, endPoint y: 195, distance: 66.3
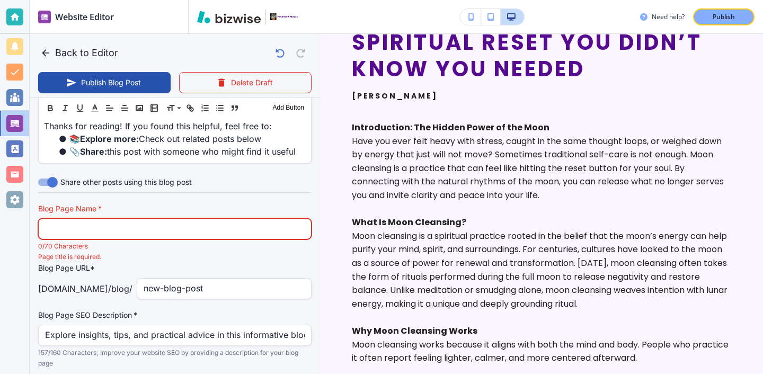
paste input "Why Moon Cleansing Is the Spiritual Reset You Didn’t Know You Needed"
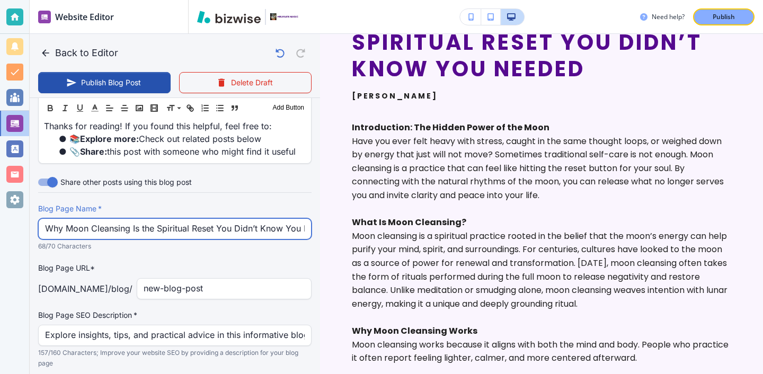
scroll to position [0, 29]
type input "Why Moon Cleansing Is the Spiritual Reset You Didn’t Know You Needed"
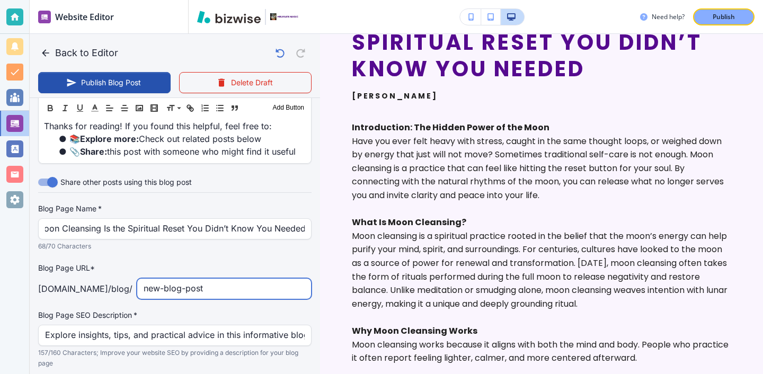
scroll to position [0, 0]
drag, startPoint x: 226, startPoint y: 298, endPoint x: 90, endPoint y: 281, distance: 136.6
click at [91, 281] on div "[DOMAIN_NAME] /blog / new-blog-post ​" at bounding box center [174, 288] width 273 height 21
type input "why-moon-cleansing-is-the-spiri"
type input "[DATE] 11:11 AM"
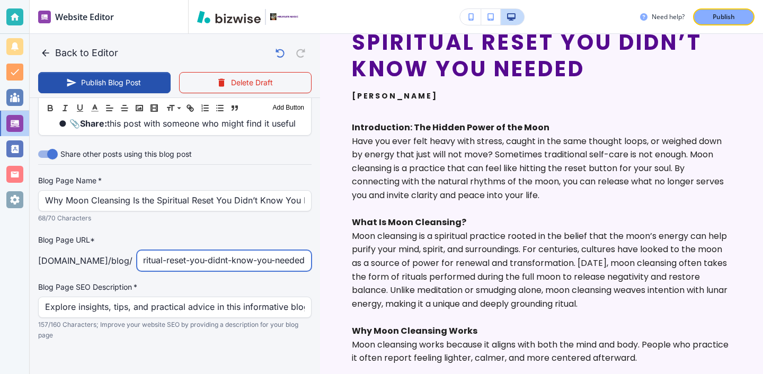
scroll to position [1843, 0]
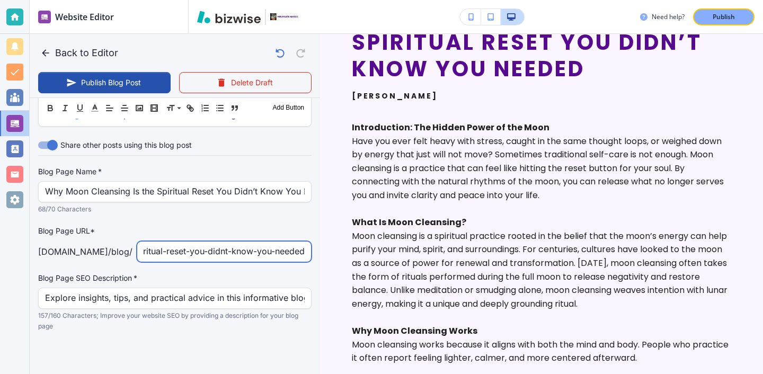
type input "why-moon-cleansing-is-the-spiritual-reset-you-didnt-know-you-needed"
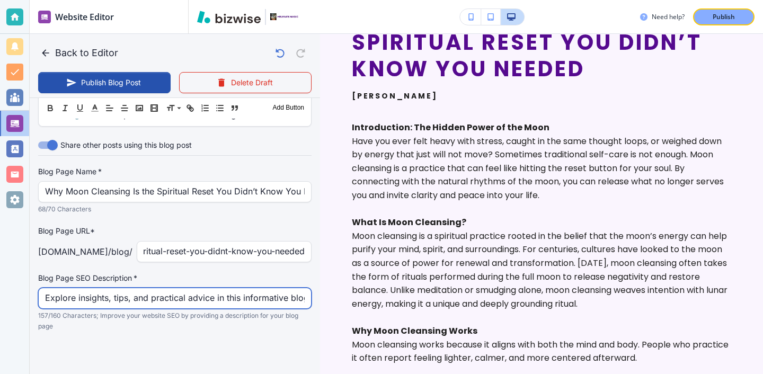
click at [175, 299] on input "Explore insights, tips, and practical advice in this informative blog post. Dis…" at bounding box center [175, 298] width 260 height 20
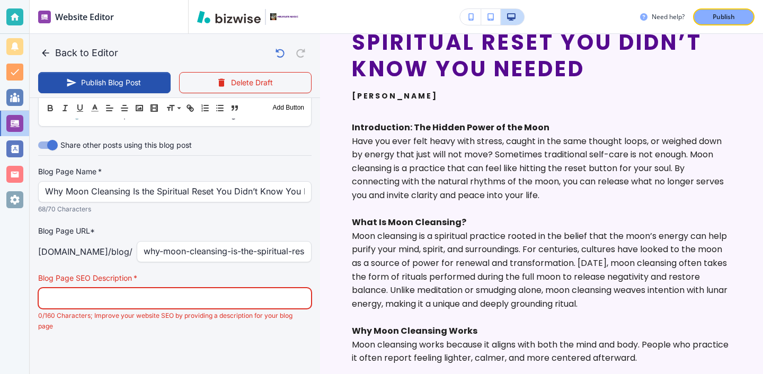
paste input "Discover how moon cleansing helps release negativity, restore balance, and refr…"
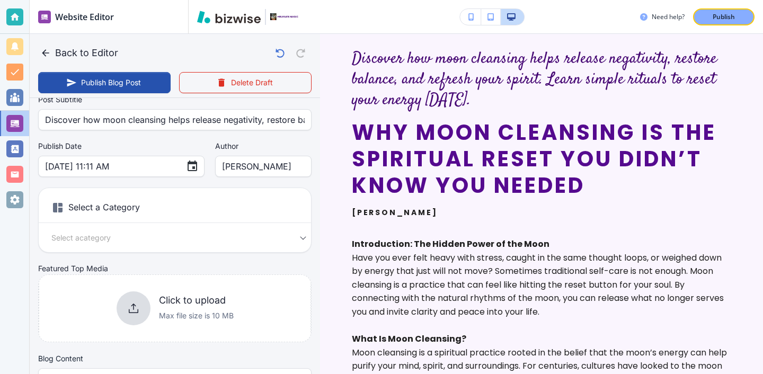
scroll to position [102, 0]
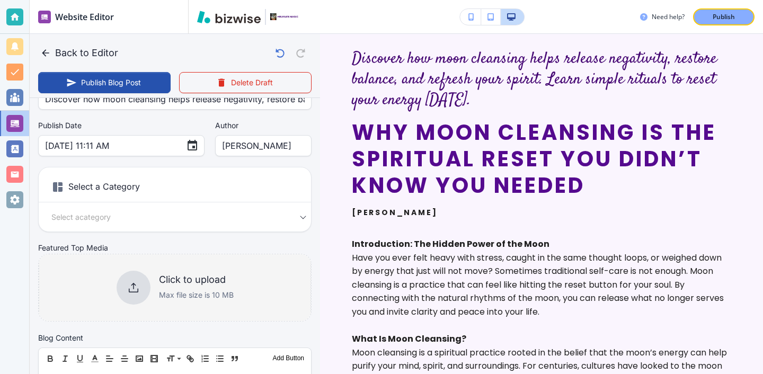
type input "Discover how moon cleansing helps release negativity, restore balance, and refr…"
click at [185, 273] on div "Click to upload Max file size is 10 MB" at bounding box center [175, 288] width 117 height 34
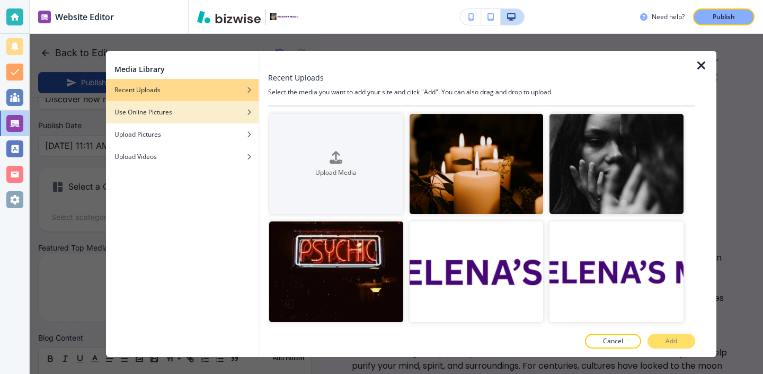
click at [252, 119] on div "button" at bounding box center [182, 120] width 153 height 6
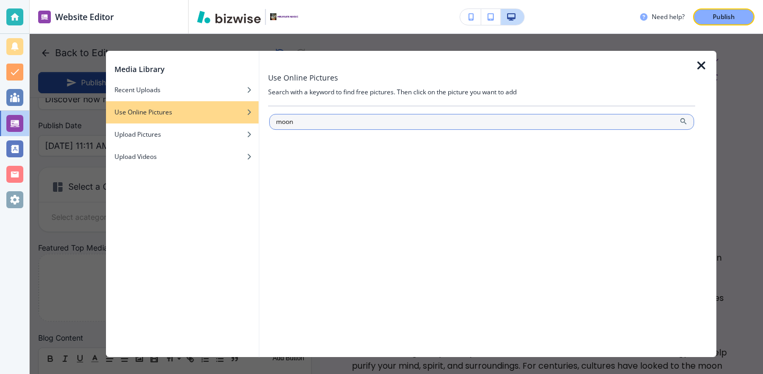
type input "moon"
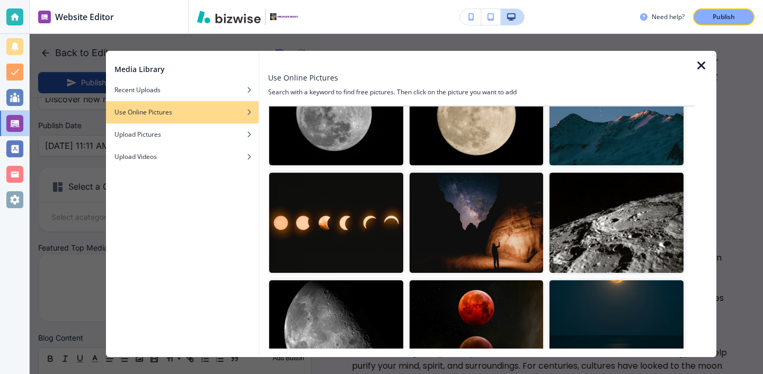
scroll to position [230, 0]
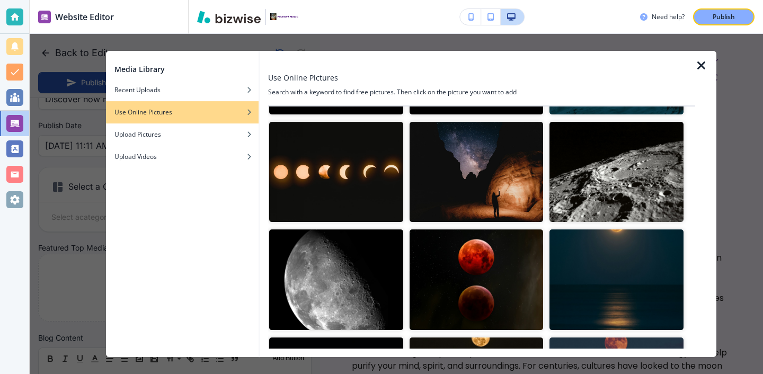
click at [380, 207] on img "button" at bounding box center [336, 172] width 134 height 100
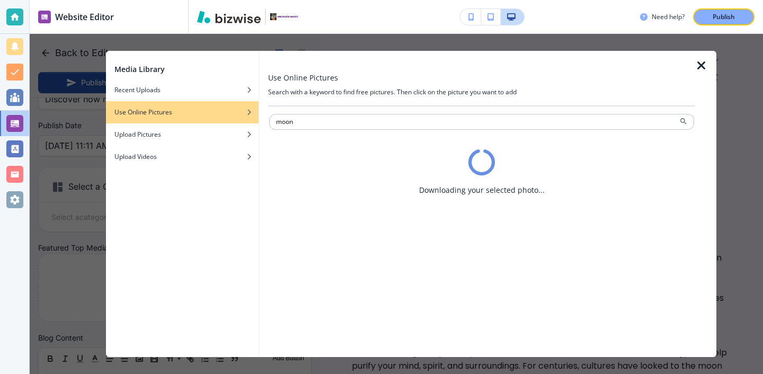
scroll to position [0, 0]
type input "[DATE] 11:12 AM"
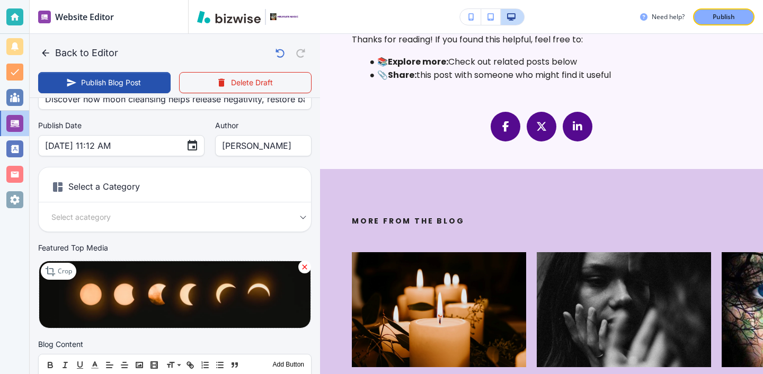
scroll to position [1655, 0]
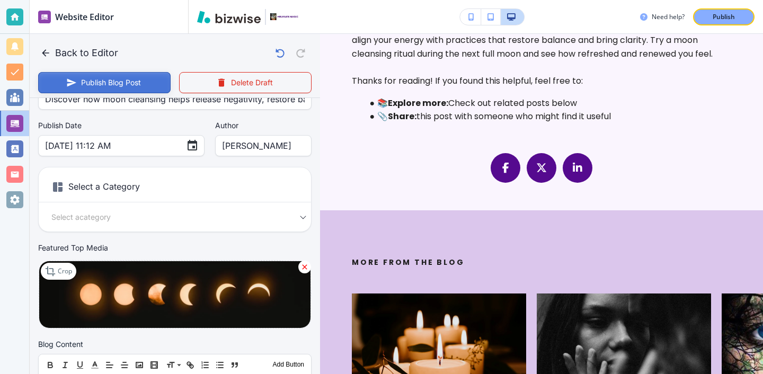
click at [153, 75] on button "Publish Blog Post" at bounding box center [104, 82] width 132 height 21
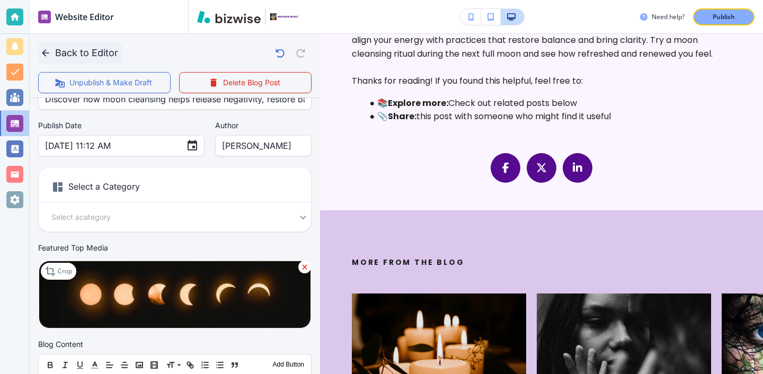
click at [51, 56] on button "Back to Editor" at bounding box center [80, 52] width 84 height 21
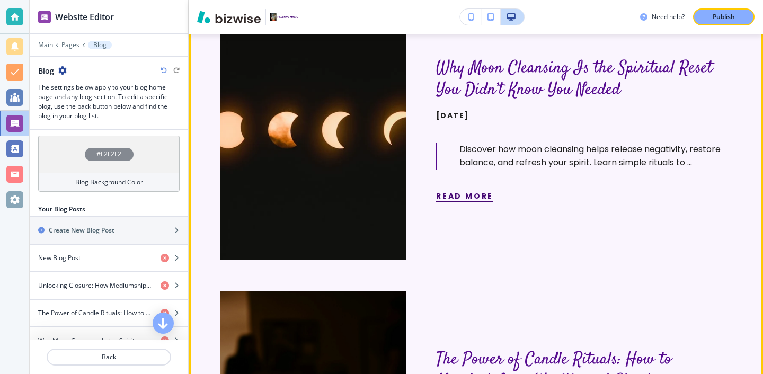
scroll to position [218, 0]
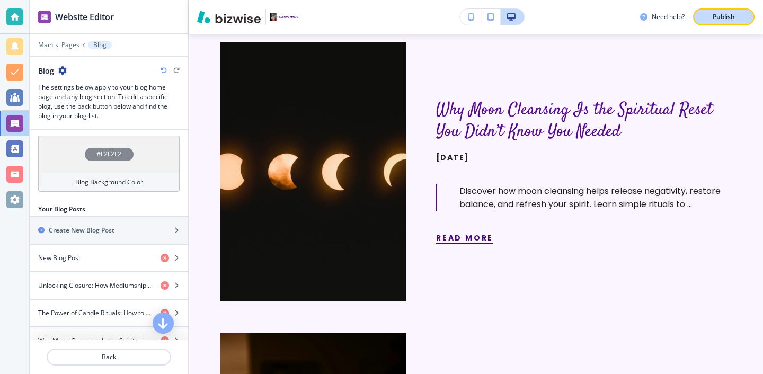
click at [738, 20] on div "Publish" at bounding box center [724, 17] width 34 height 10
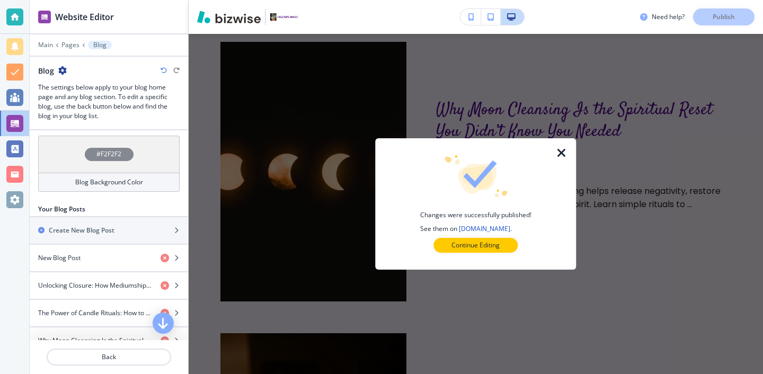
click at [571, 146] on div at bounding box center [567, 203] width 17 height 131
click at [560, 144] on div at bounding box center [567, 203] width 17 height 131
click at [560, 147] on icon "button" at bounding box center [561, 153] width 13 height 13
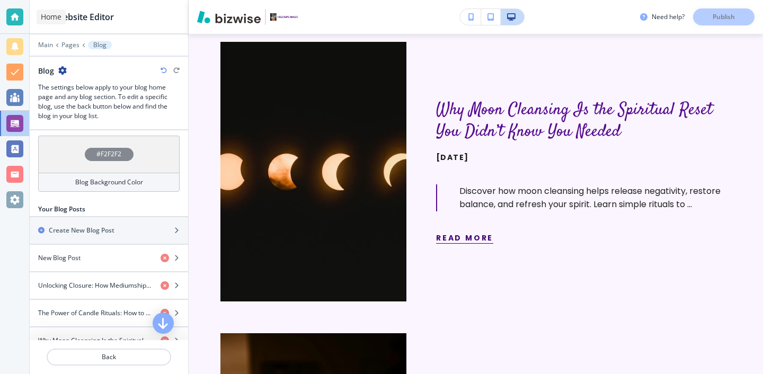
click at [17, 22] on div at bounding box center [14, 16] width 17 height 17
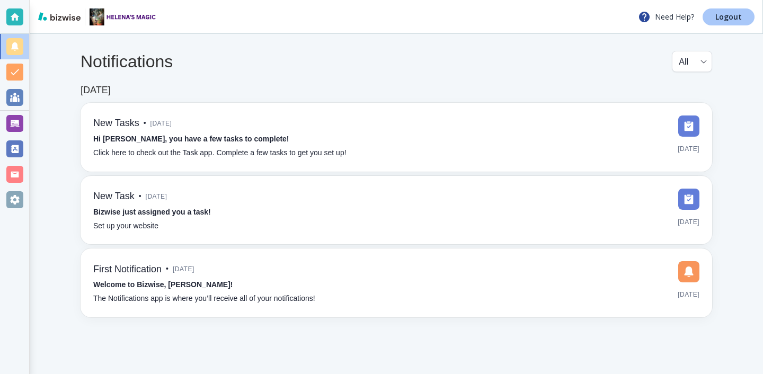
click at [708, 14] on link "Logout" at bounding box center [728, 16] width 52 height 17
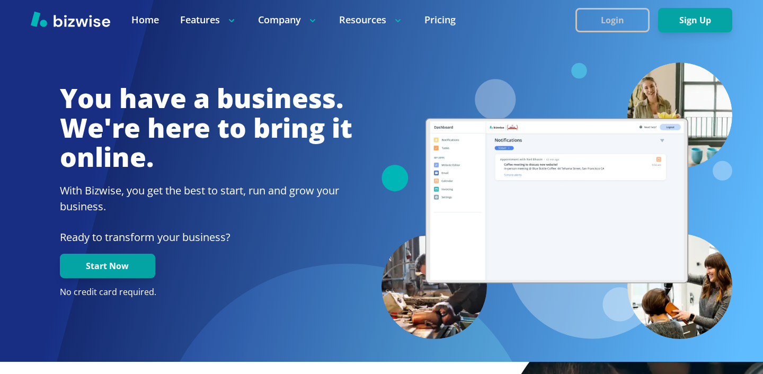
click at [612, 12] on button "Login" at bounding box center [612, 20] width 74 height 24
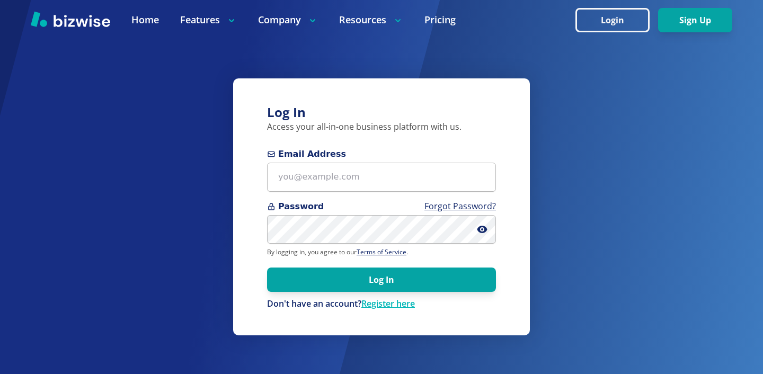
click at [379, 140] on div "Log In Access your all-in-one business platform with us. Email Address Password…" at bounding box center [381, 206] width 297 height 257
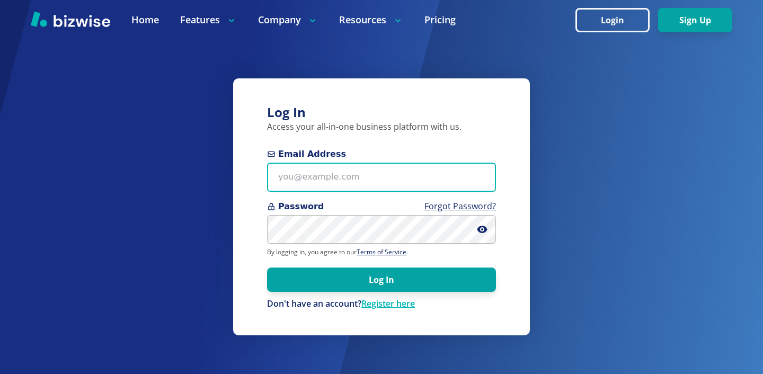
click at [375, 171] on input "Email Address" at bounding box center [381, 177] width 229 height 29
paste input "uniqueskinstudio@gmail.com"
type input "uniqueskinstudio@gmail.com"
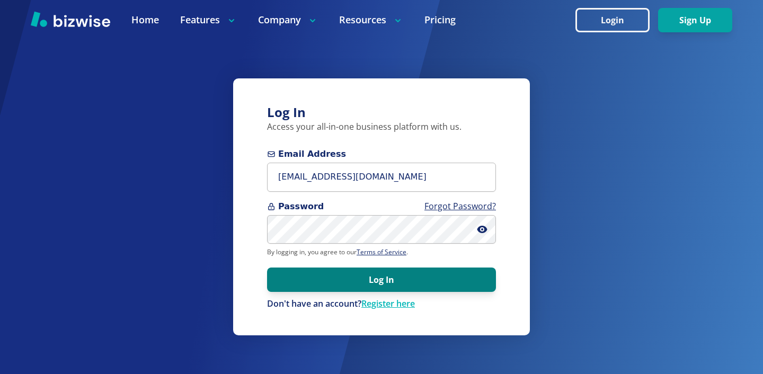
click at [379, 272] on button "Log In" at bounding box center [381, 279] width 229 height 24
